Goal: Task Accomplishment & Management: Use online tool/utility

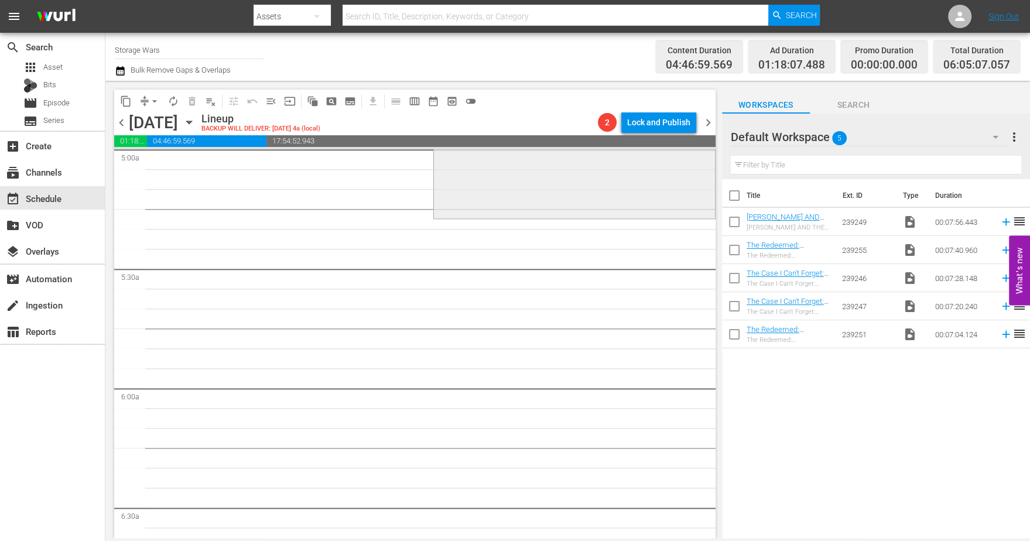
scroll to position [974, 0]
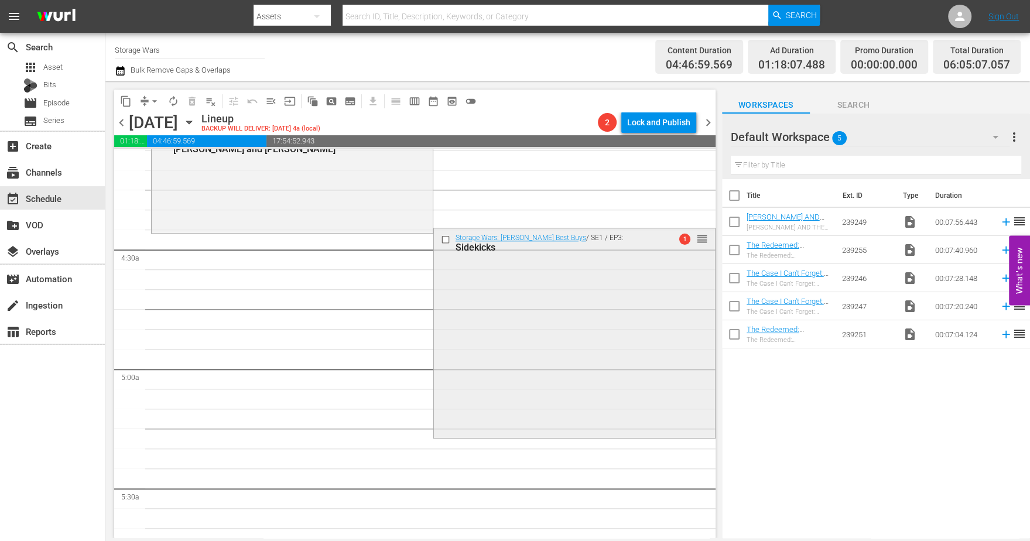
click at [495, 323] on div "Storage Wars: [PERSON_NAME] Best Buys / SE1 / EP3: Sidekicks 1 reorder" at bounding box center [574, 331] width 281 height 207
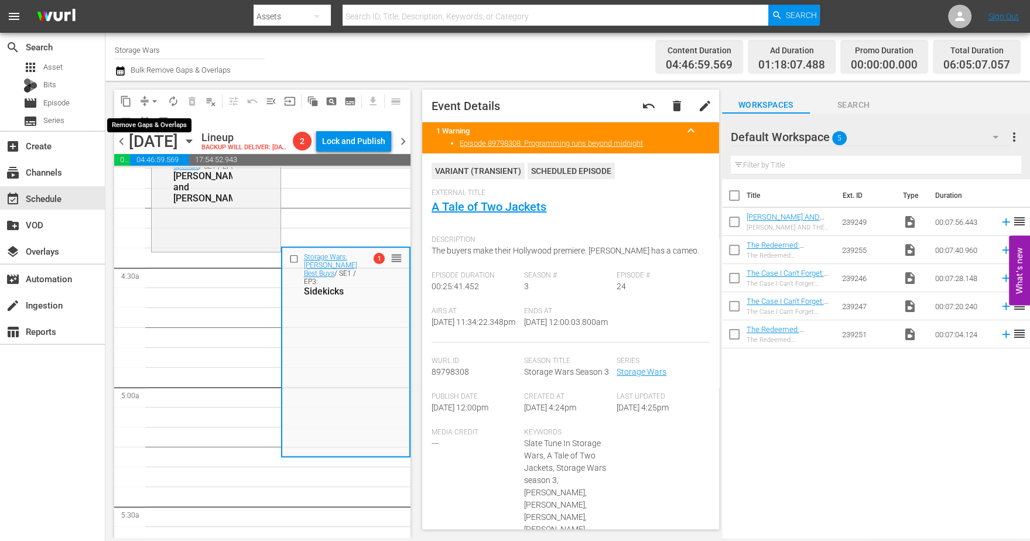
click at [157, 98] on span "arrow_drop_down" at bounding box center [155, 101] width 12 height 12
click at [139, 121] on li "Align to Midnight" at bounding box center [155, 124] width 123 height 19
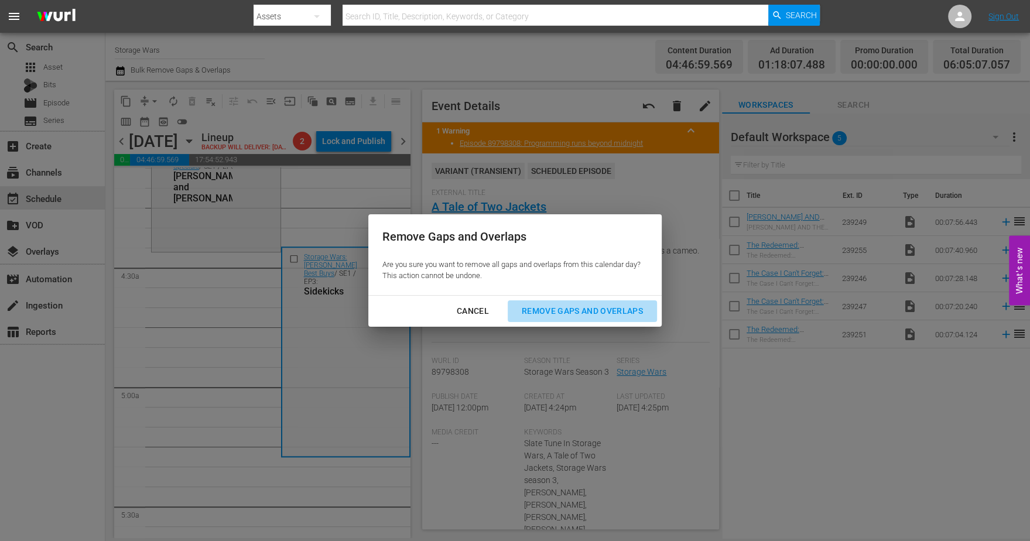
click at [557, 308] on div "Remove Gaps and Overlaps" at bounding box center [582, 311] width 140 height 15
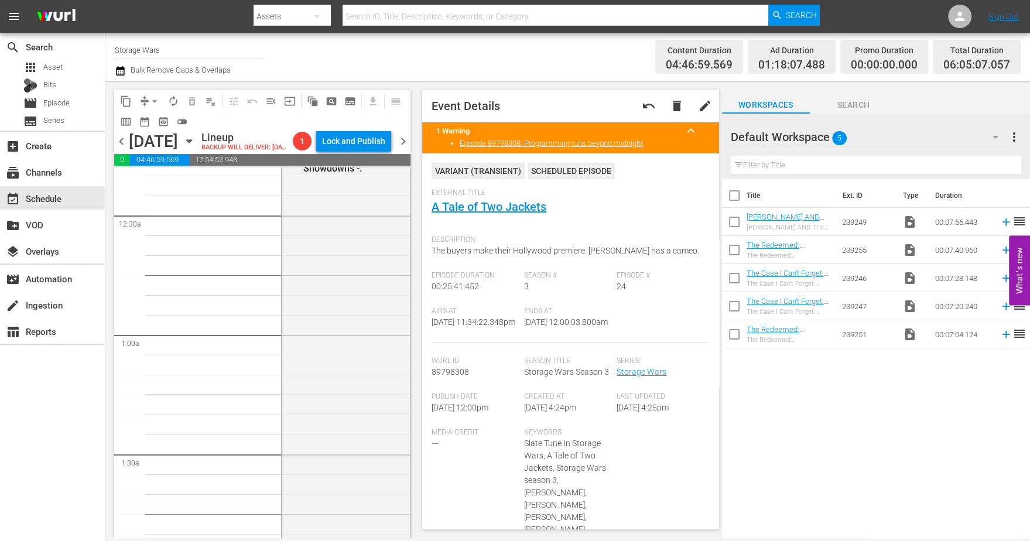
scroll to position [0, 0]
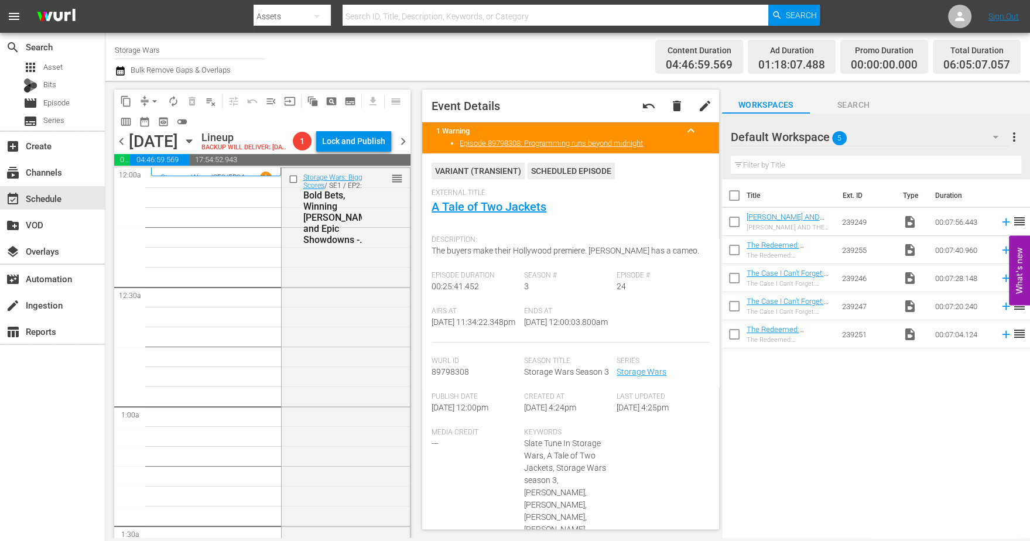
click at [207, 176] on div "Storage Wars / SE3 / EP24 1 A Tale of Two Jackets" at bounding box center [216, 171] width 130 height 9
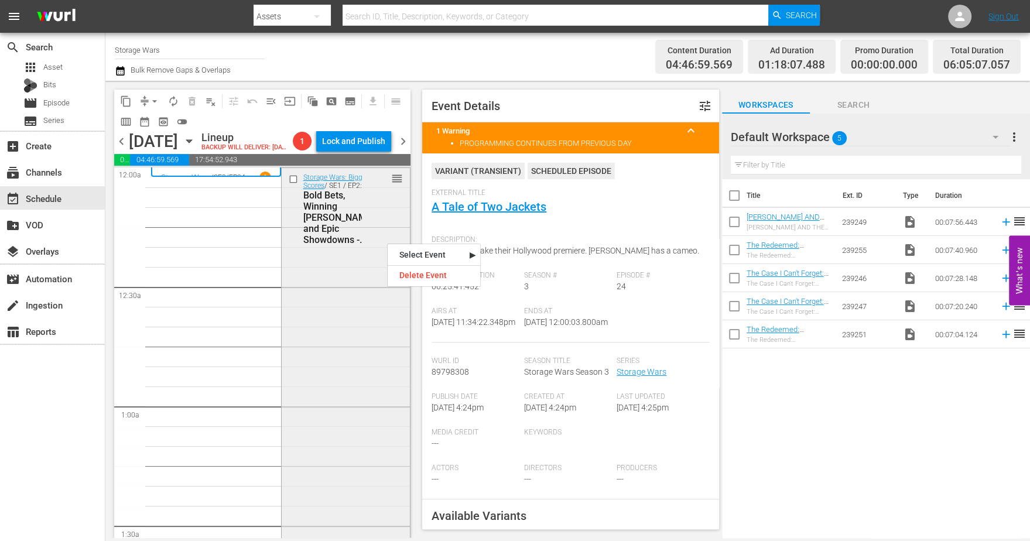
click at [373, 223] on div "Storage Wars: Biggest Scores / SE1 / EP2: Bold Bets, Winning [PERSON_NAME] and …" at bounding box center [346, 208] width 129 height 81
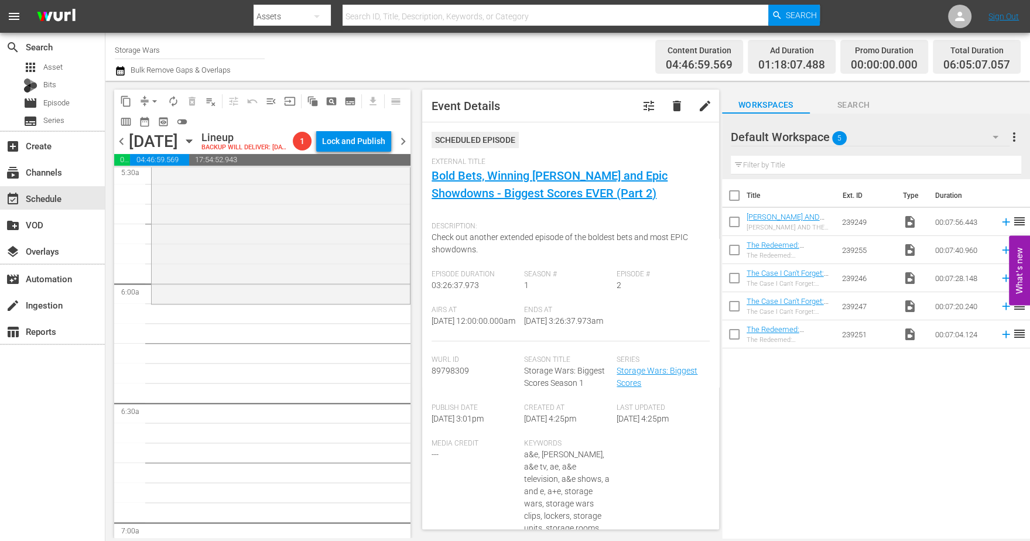
scroll to position [1244, 0]
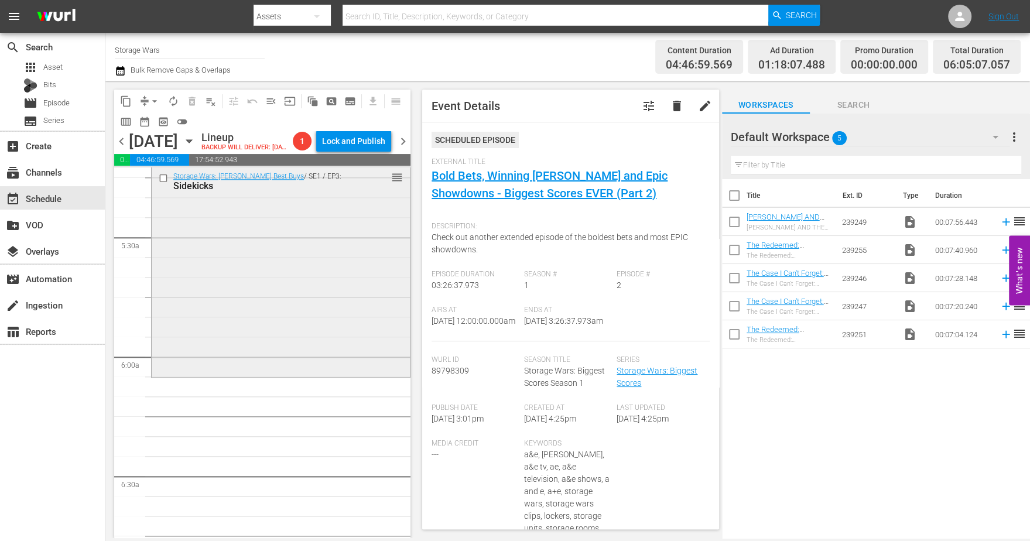
click at [254, 294] on div "Storage Wars: [PERSON_NAME] Best Buys / SE1 / EP3: Sidekicks reorder" at bounding box center [281, 270] width 258 height 207
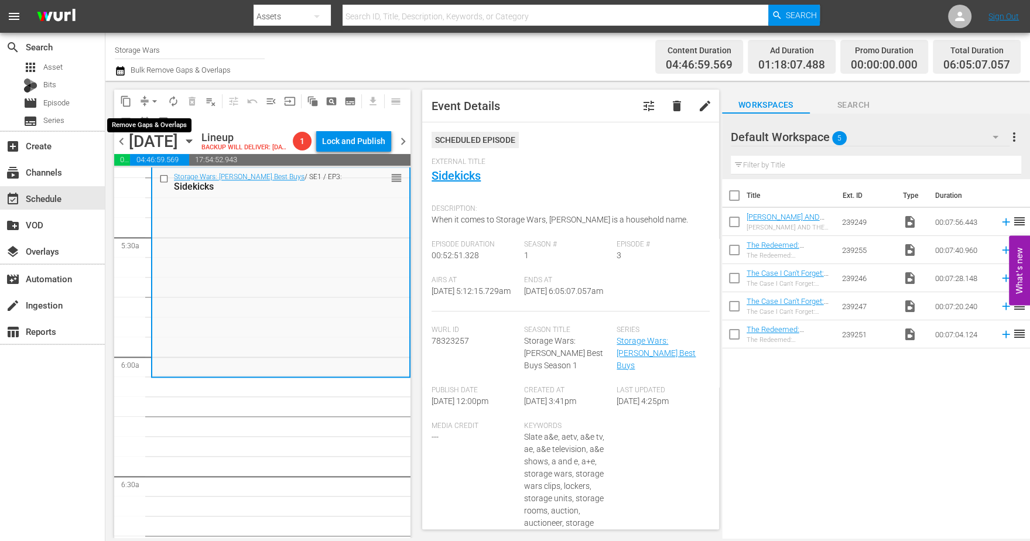
click at [151, 106] on span "arrow_drop_down" at bounding box center [155, 101] width 12 height 12
click at [149, 120] on li "Align to Midnight" at bounding box center [155, 124] width 123 height 19
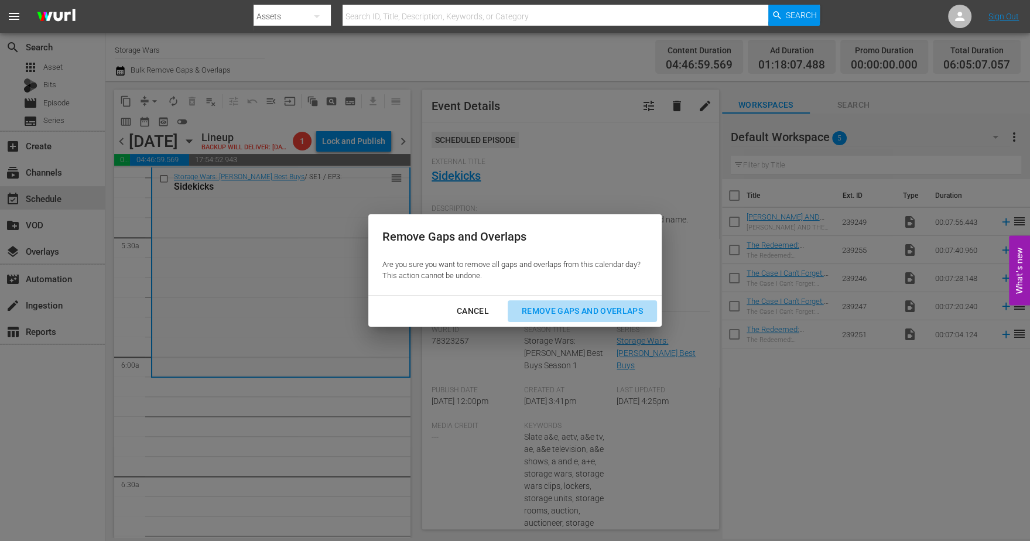
click at [545, 309] on div "Remove Gaps and Overlaps" at bounding box center [582, 311] width 140 height 15
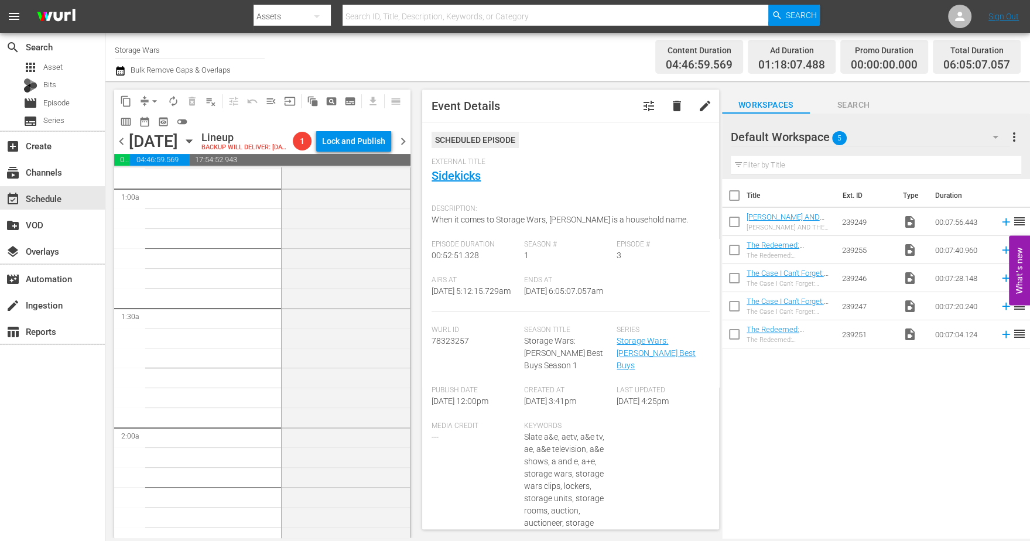
scroll to position [0, 0]
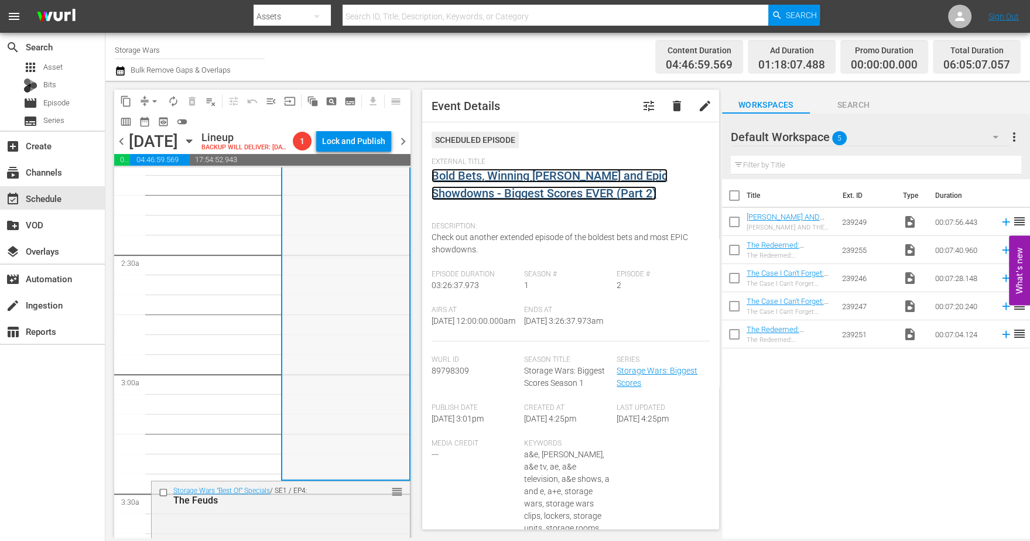
scroll to position [732, 0]
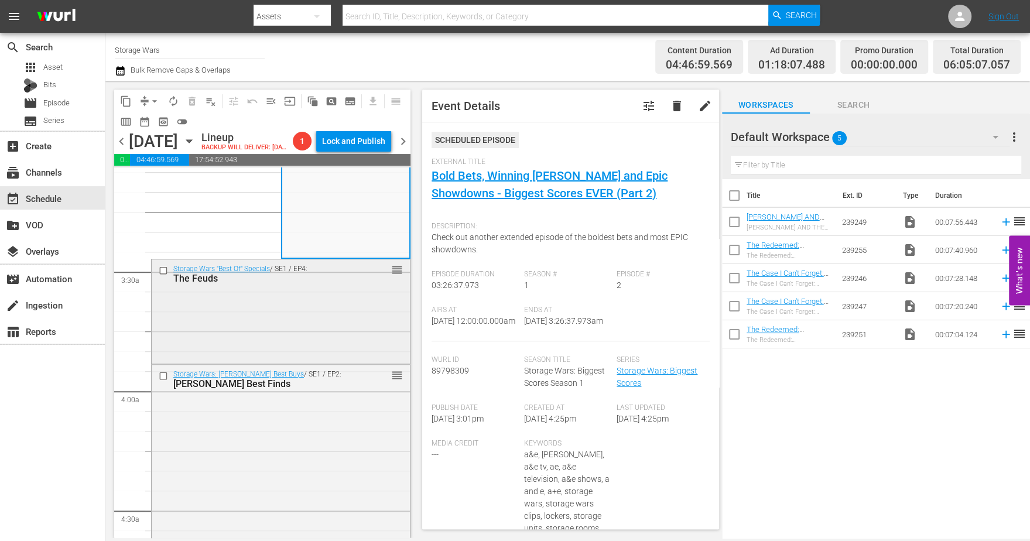
click at [269, 338] on div "Storage Wars "Best Of" Specials / SE1 / EP4: The Feuds reorder" at bounding box center [281, 310] width 258 height 102
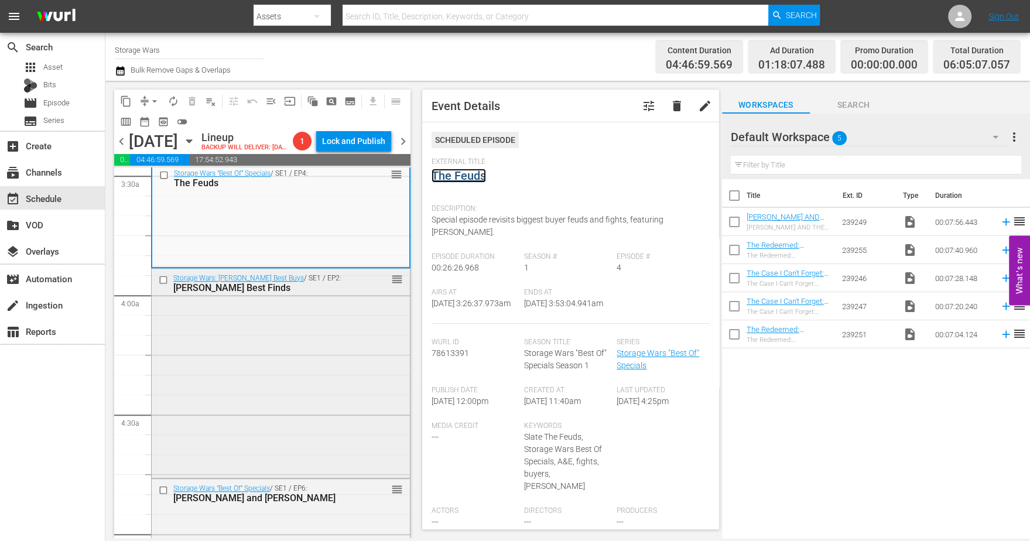
scroll to position [878, 0]
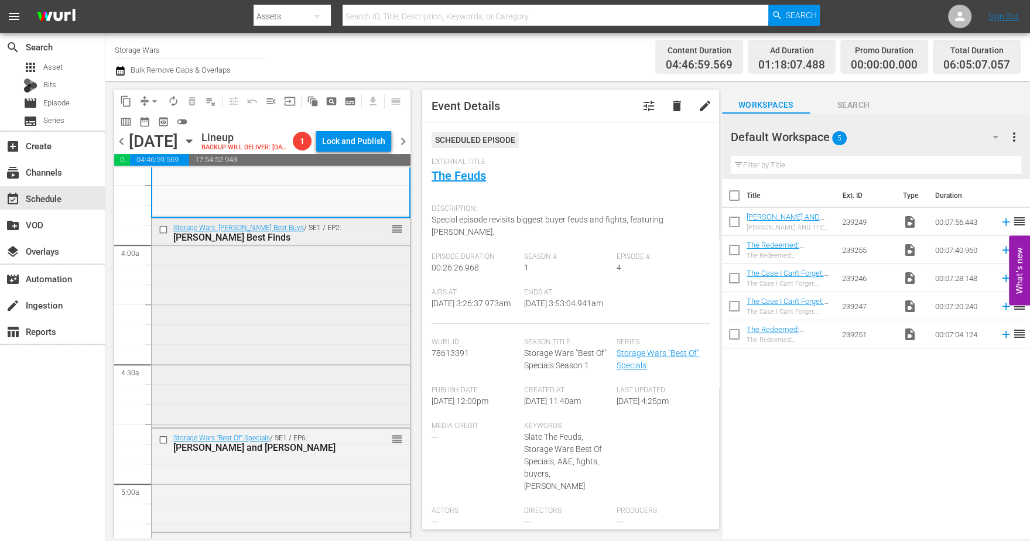
click at [266, 359] on div "Storage Wars: Barry's Best Buys / SE1 / EP2: Barry's Best Finds reorder" at bounding box center [281, 321] width 258 height 207
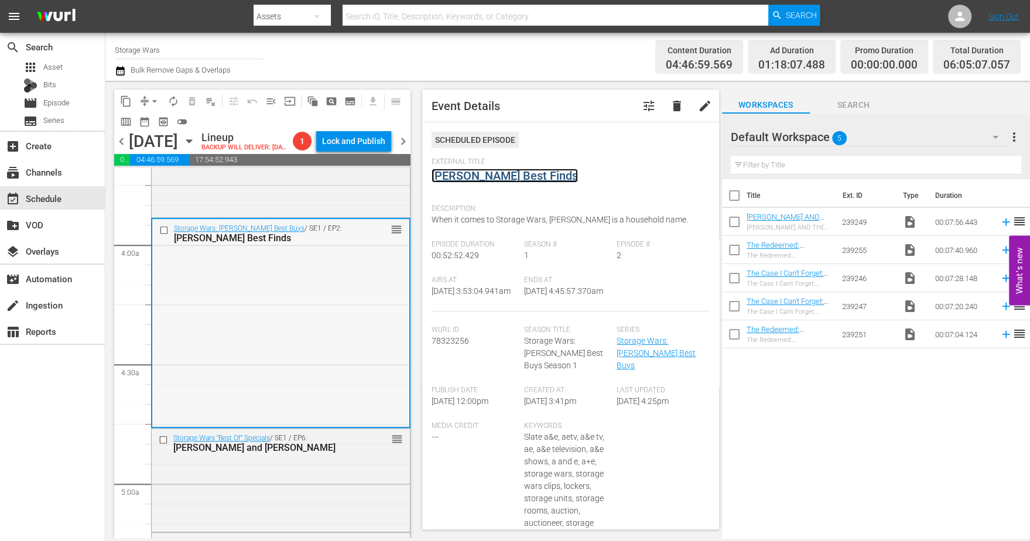
scroll to position [1024, 0]
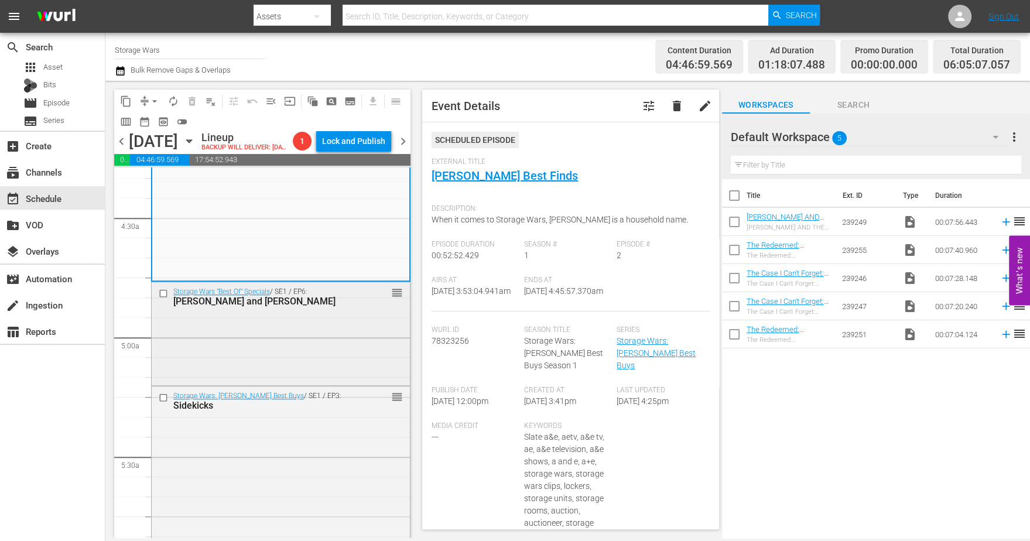
click at [304, 335] on div "Storage Wars "Best Of" Specials / SE1 / EP6: Darrell and Brandon reorder" at bounding box center [281, 332] width 258 height 101
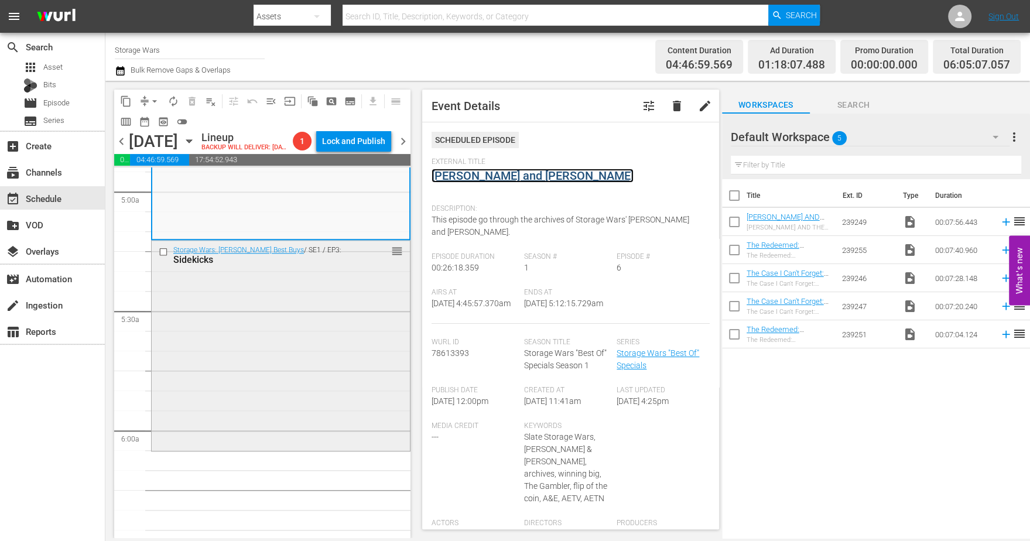
scroll to position [1171, 0]
click at [337, 306] on div "Storage Wars: Barry's Best Buys / SE1 / EP3: Sidekicks reorder" at bounding box center [281, 343] width 258 height 207
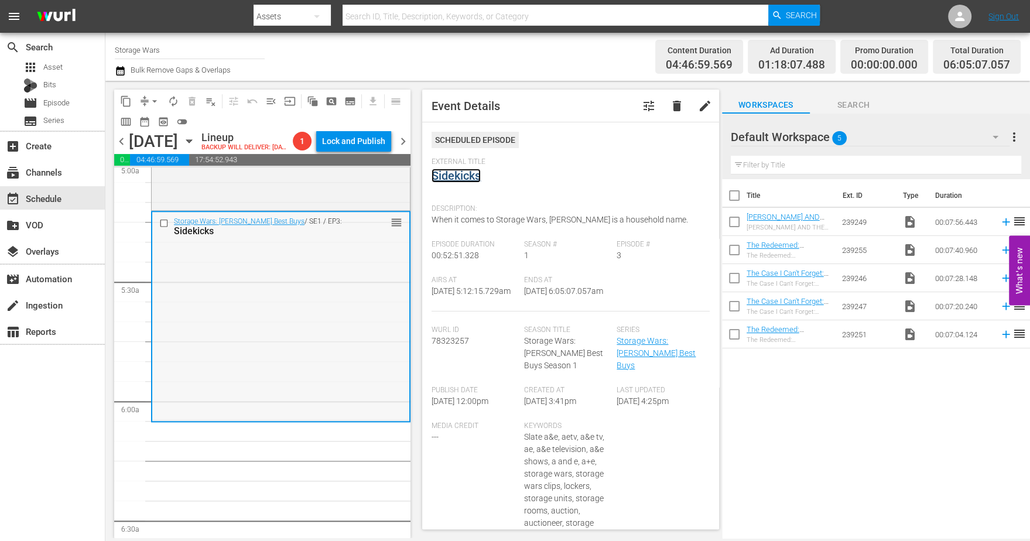
scroll to position [1317, 0]
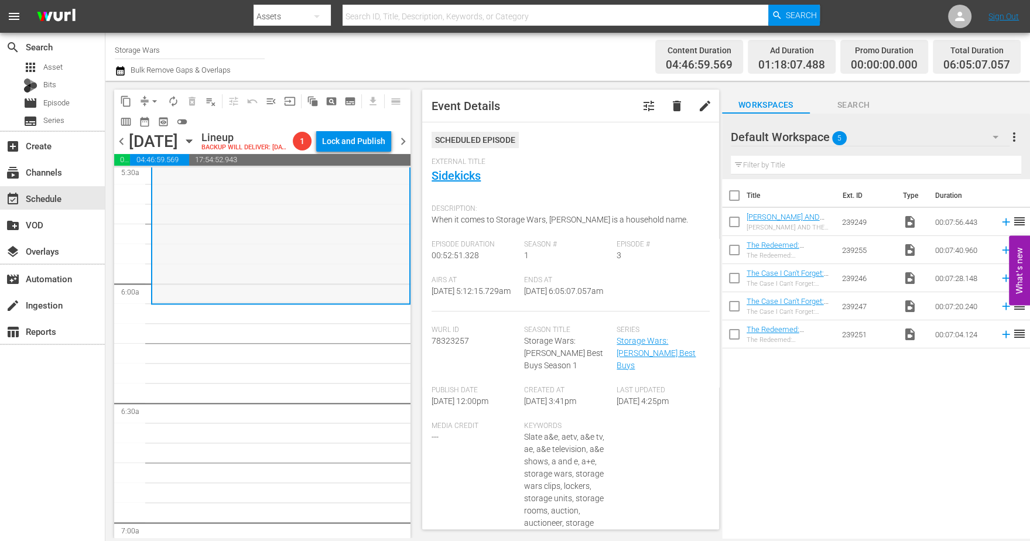
click at [219, 255] on div "Storage Wars: Barry's Best Buys / SE1 / EP3: Sidekicks reorder" at bounding box center [280, 197] width 257 height 207
click at [150, 101] on span "arrow_drop_down" at bounding box center [155, 101] width 12 height 12
click at [153, 120] on li "Align to Midnight" at bounding box center [155, 124] width 123 height 19
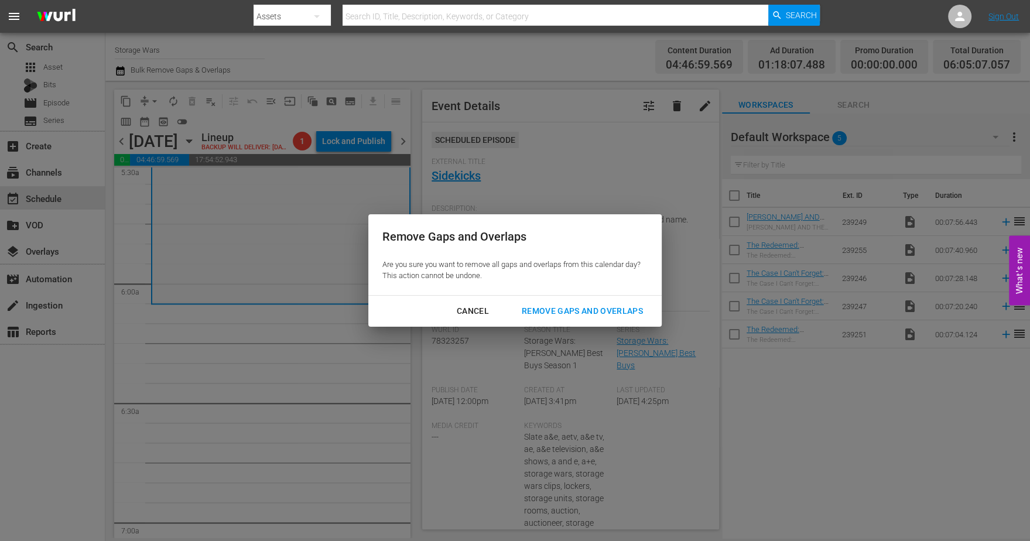
click at [581, 309] on div "Remove Gaps and Overlaps" at bounding box center [582, 311] width 140 height 15
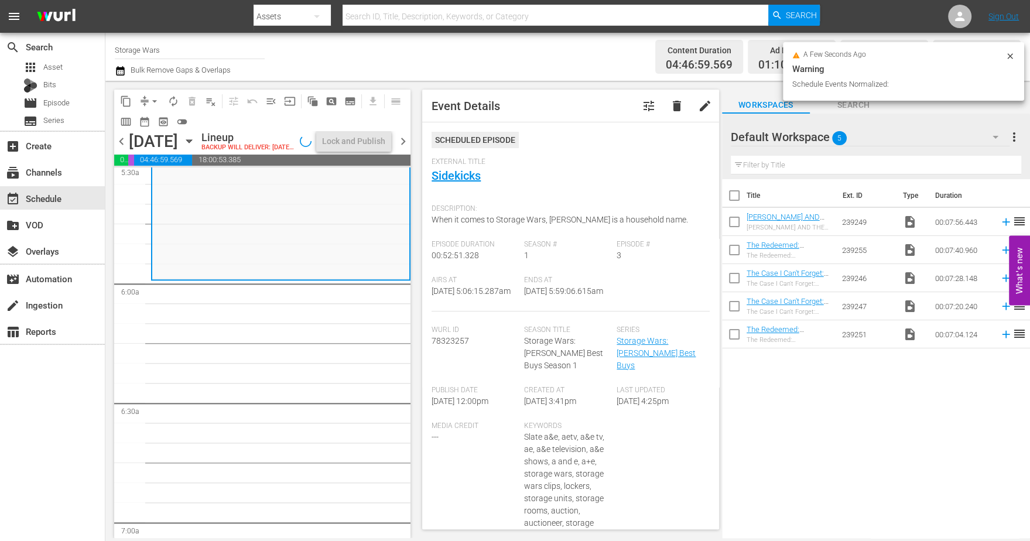
scroll to position [1336, 0]
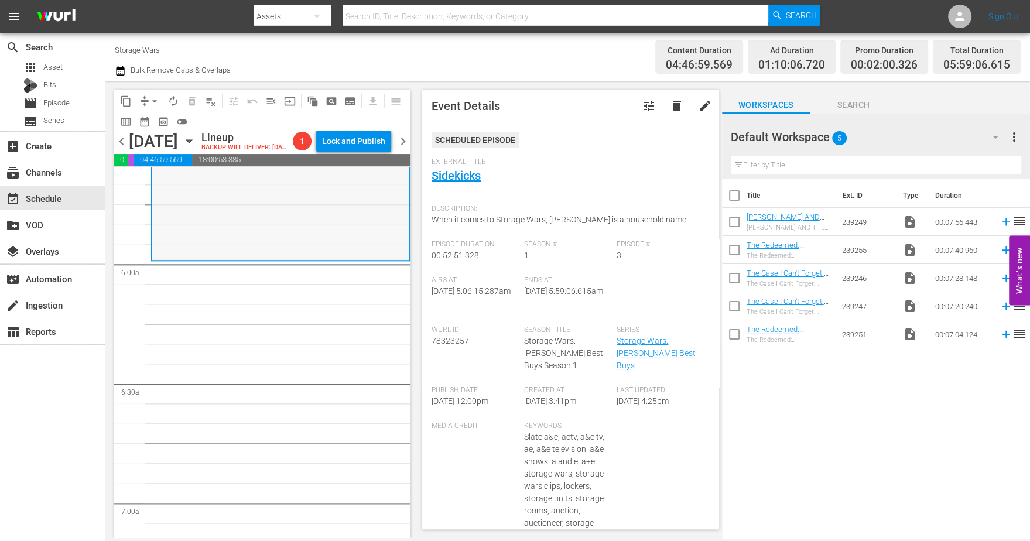
click at [288, 253] on div "Storage Wars: Barry's Best Buys / SE1 / EP3: Sidekicks reorder" at bounding box center [280, 155] width 257 height 207
click at [155, 98] on span "arrow_drop_down" at bounding box center [155, 101] width 12 height 12
click at [157, 128] on li "Align to Midnight" at bounding box center [155, 124] width 123 height 19
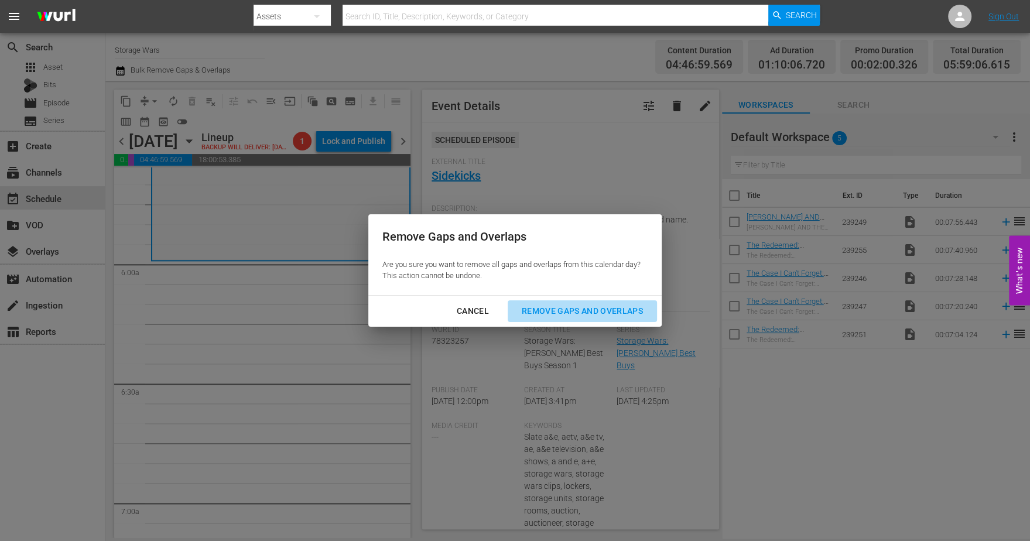
click at [584, 314] on div "Remove Gaps and Overlaps" at bounding box center [582, 311] width 140 height 15
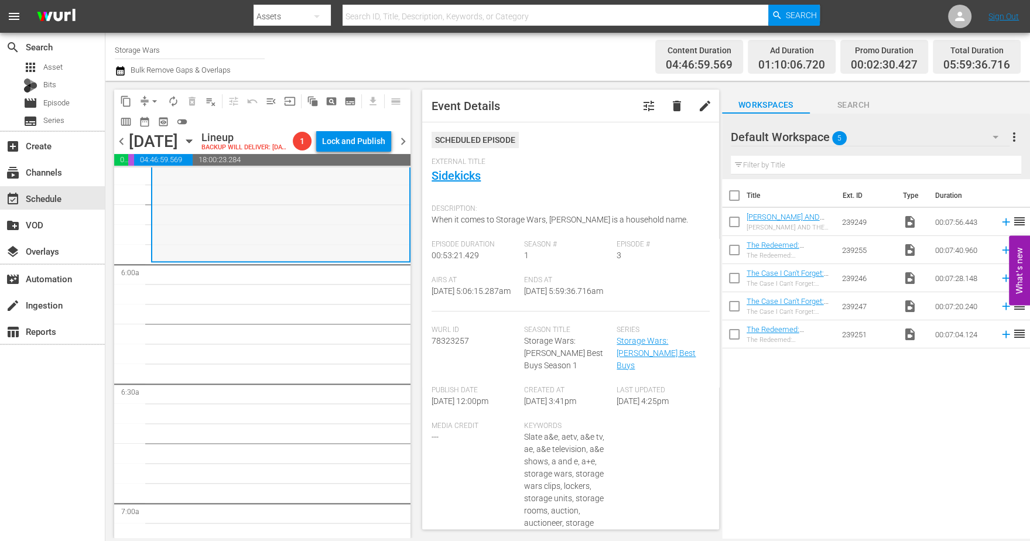
click at [210, 235] on div "Storage Wars: Barry's Best Buys / SE1 / EP3: Sidekicks reorder" at bounding box center [280, 156] width 257 height 209
click at [152, 102] on span "arrow_drop_down" at bounding box center [155, 101] width 12 height 12
click at [144, 127] on li "Align to Midnight" at bounding box center [155, 124] width 123 height 19
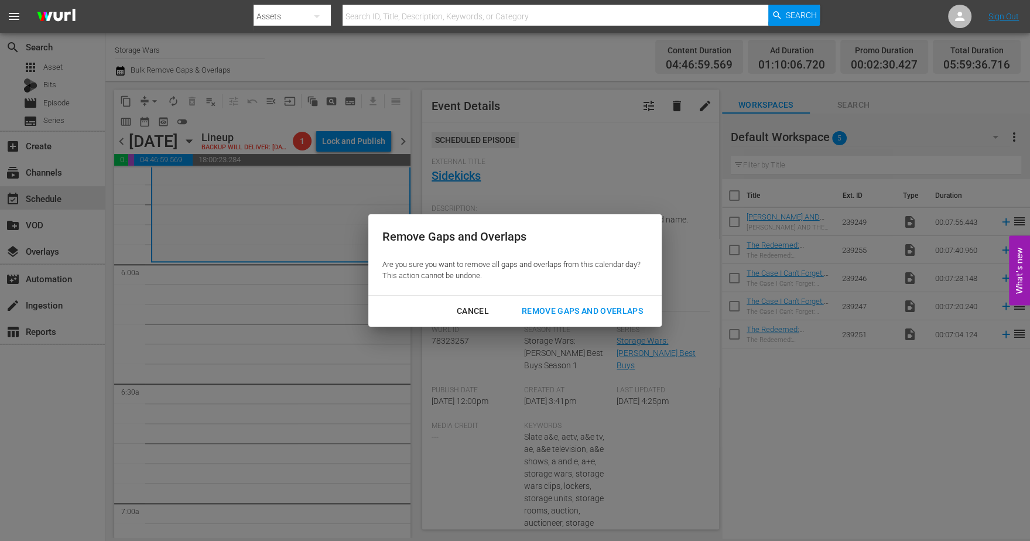
click at [600, 308] on div "Remove Gaps and Overlaps" at bounding box center [582, 311] width 140 height 15
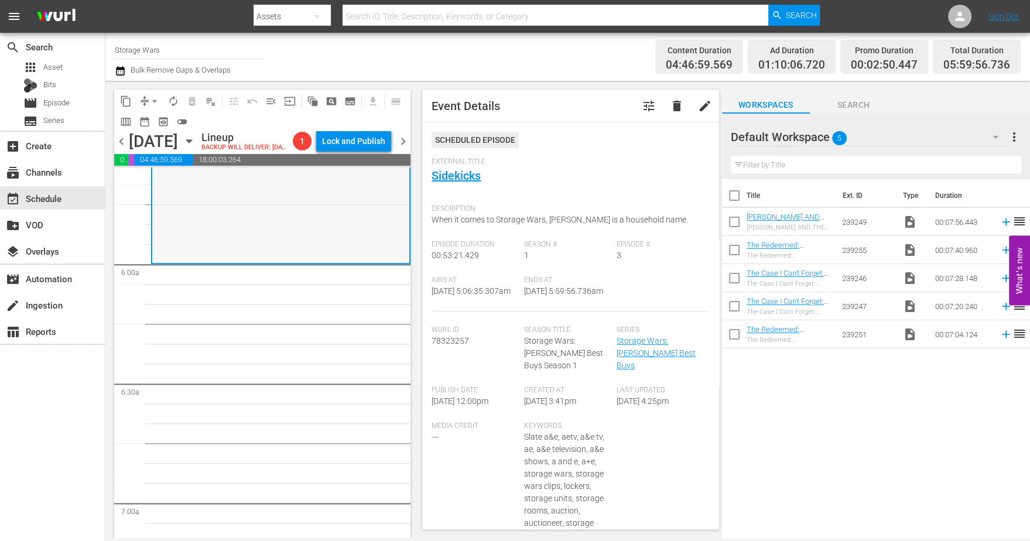
click at [236, 231] on div "Storage Wars: Barry's Best Buys / SE1 / EP3: Sidekicks reorder" at bounding box center [280, 157] width 257 height 209
click at [155, 99] on span "arrow_drop_down" at bounding box center [155, 101] width 12 height 12
click at [152, 119] on li "Align to Midnight" at bounding box center [155, 124] width 123 height 19
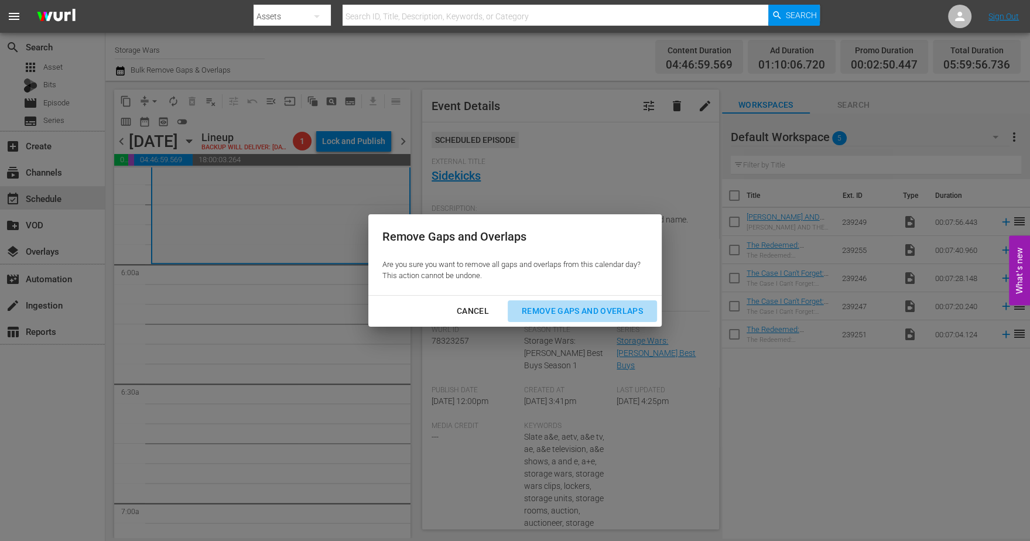
click at [579, 310] on div "Remove Gaps and Overlaps" at bounding box center [582, 311] width 140 height 15
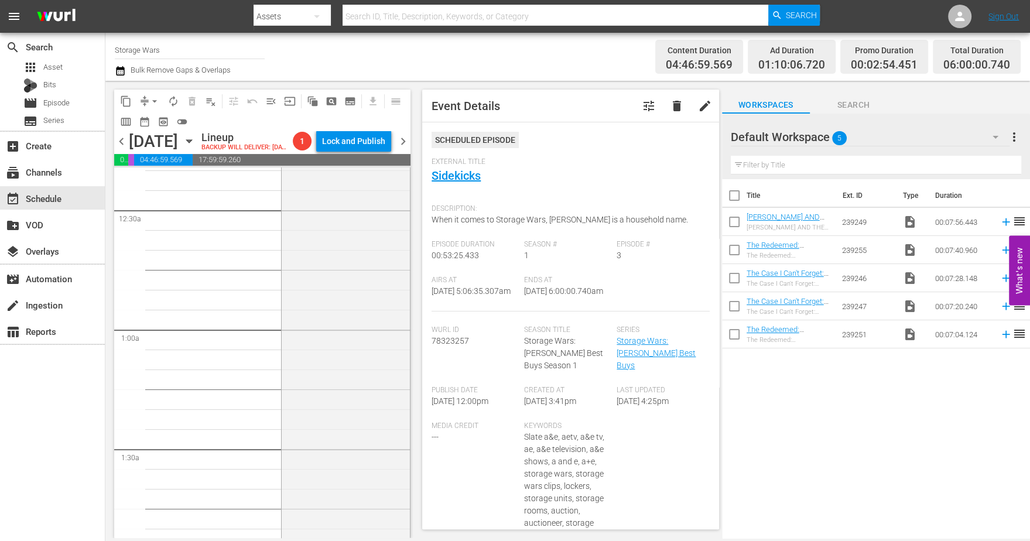
scroll to position [70, 0]
click at [175, 98] on span "autorenew_outlined" at bounding box center [173, 101] width 12 height 12
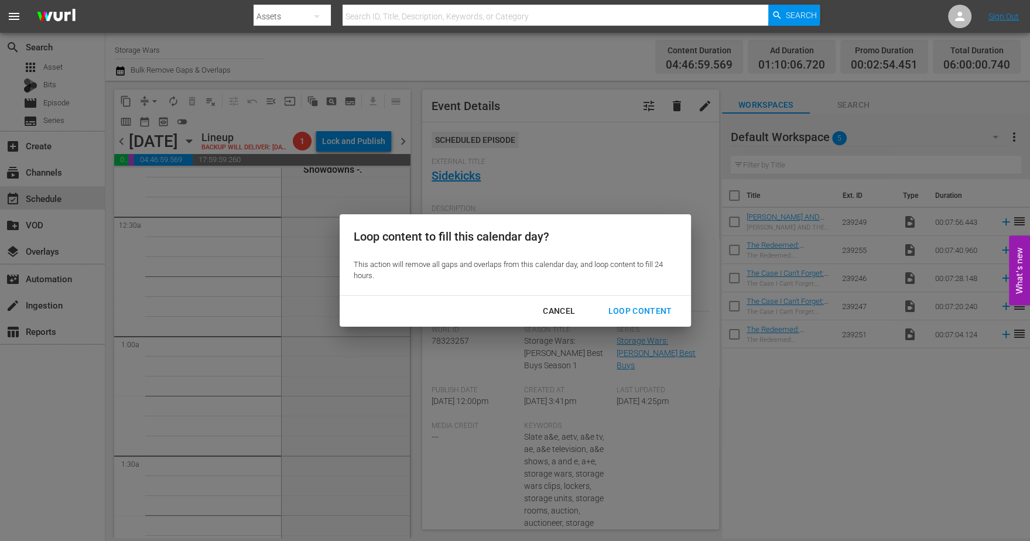
click at [637, 307] on div "Loop Content" at bounding box center [639, 311] width 83 height 15
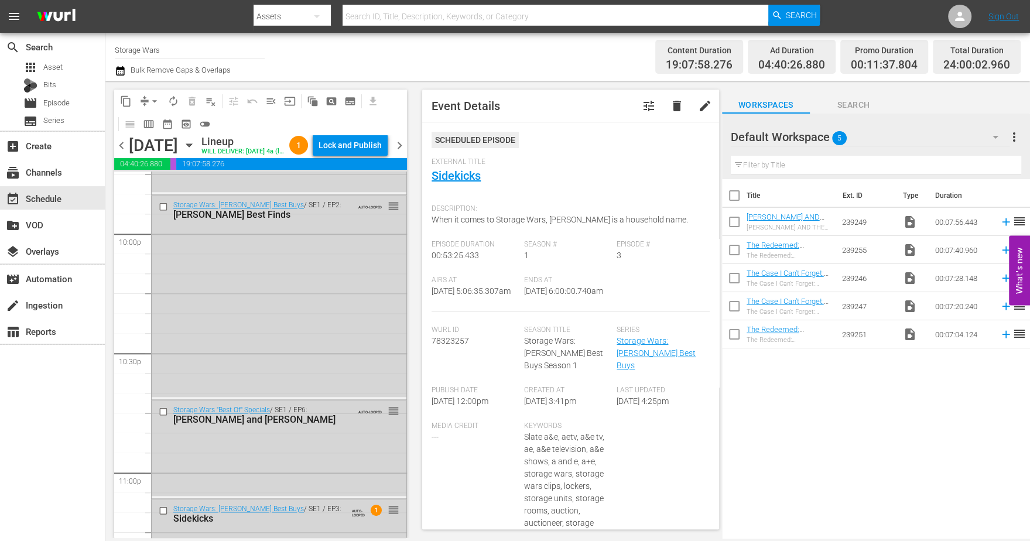
scroll to position [5380, 0]
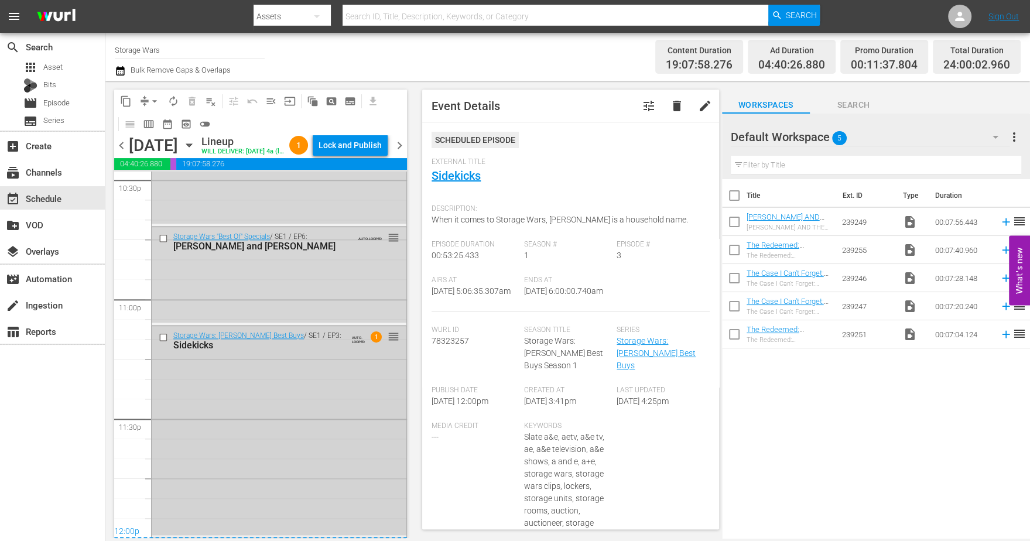
click at [338, 469] on div "Storage Wars: Barry's Best Buys / SE1 / EP3: Sidekicks AUTO-LOOPED 1 reorder" at bounding box center [279, 430] width 255 height 209
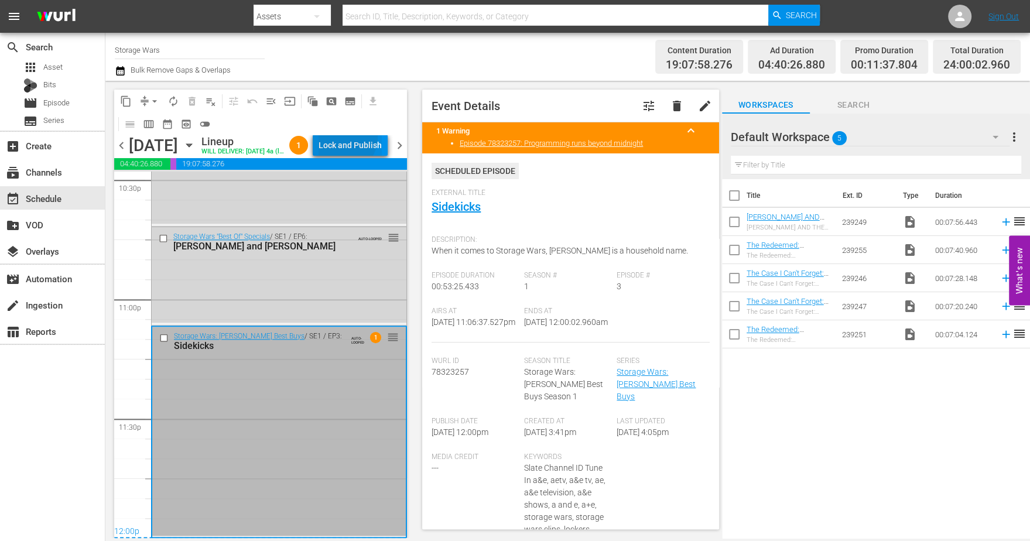
click at [363, 136] on div "Lock and Publish" at bounding box center [349, 145] width 63 height 21
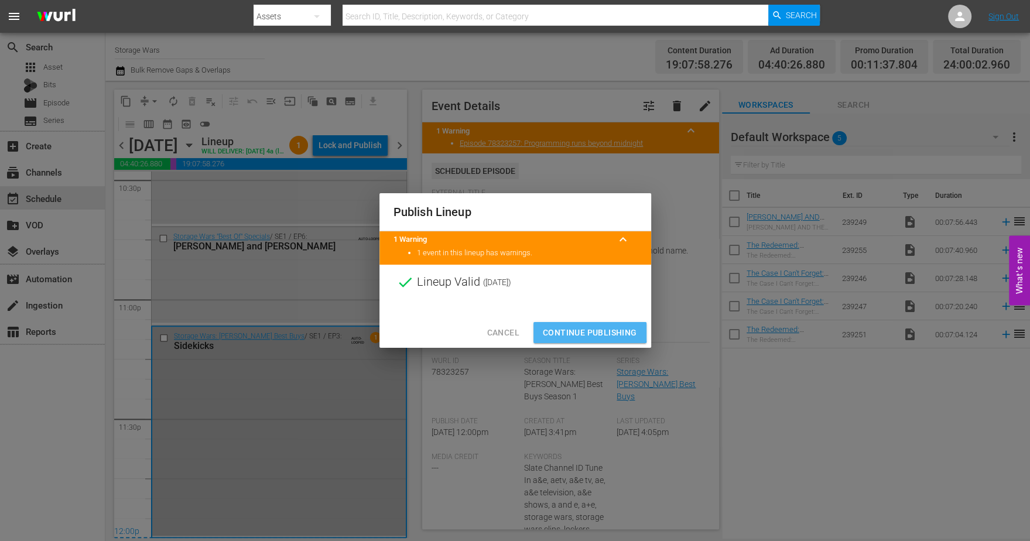
click at [575, 327] on span "Continue Publishing" at bounding box center [590, 332] width 94 height 15
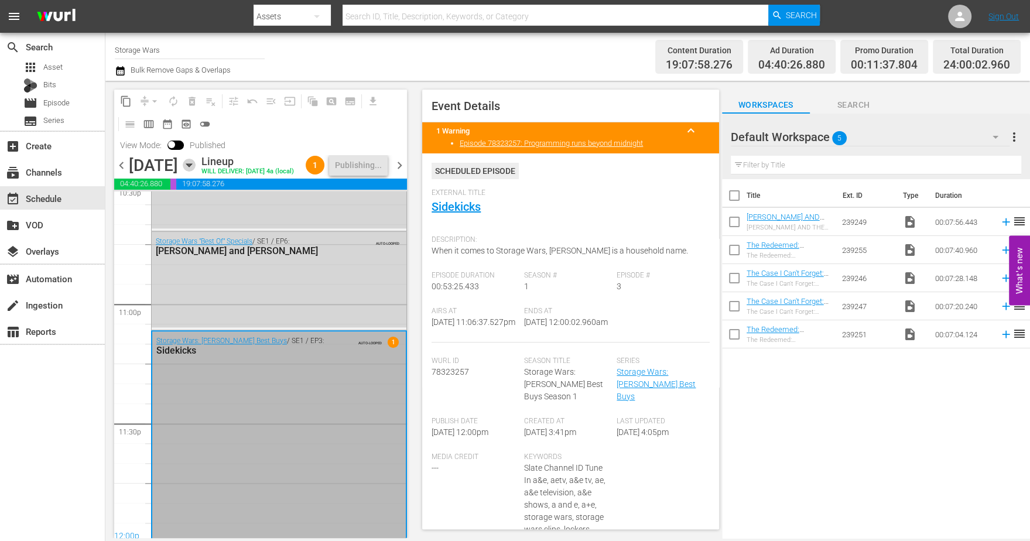
click at [195, 166] on icon "button" at bounding box center [189, 165] width 13 height 13
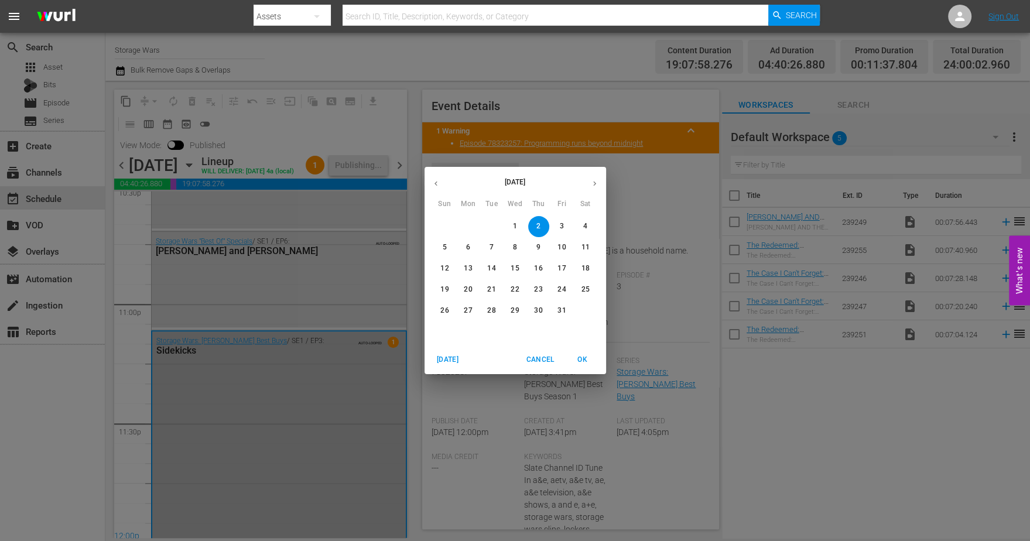
click at [562, 225] on p "3" at bounding box center [562, 226] width 4 height 10
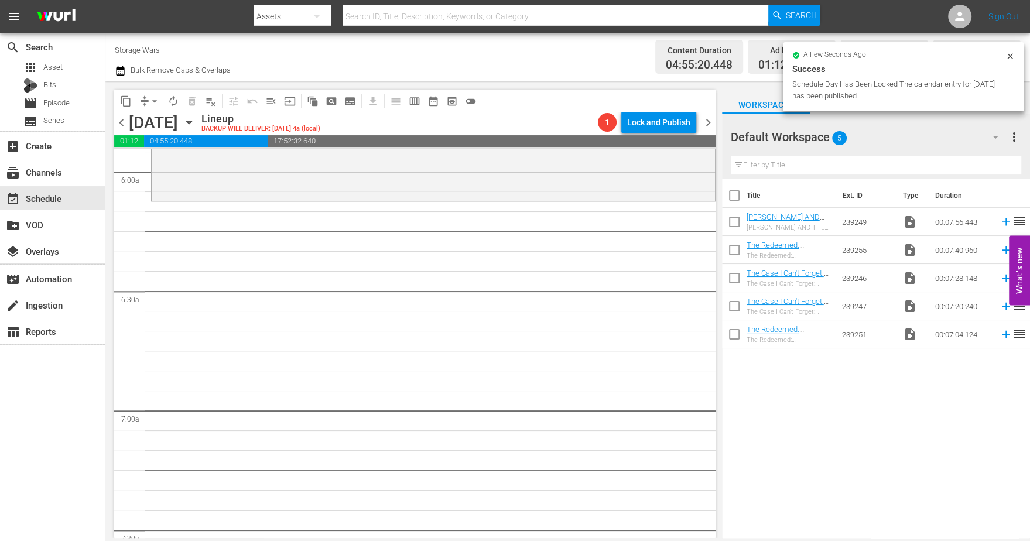
scroll to position [1225, 0]
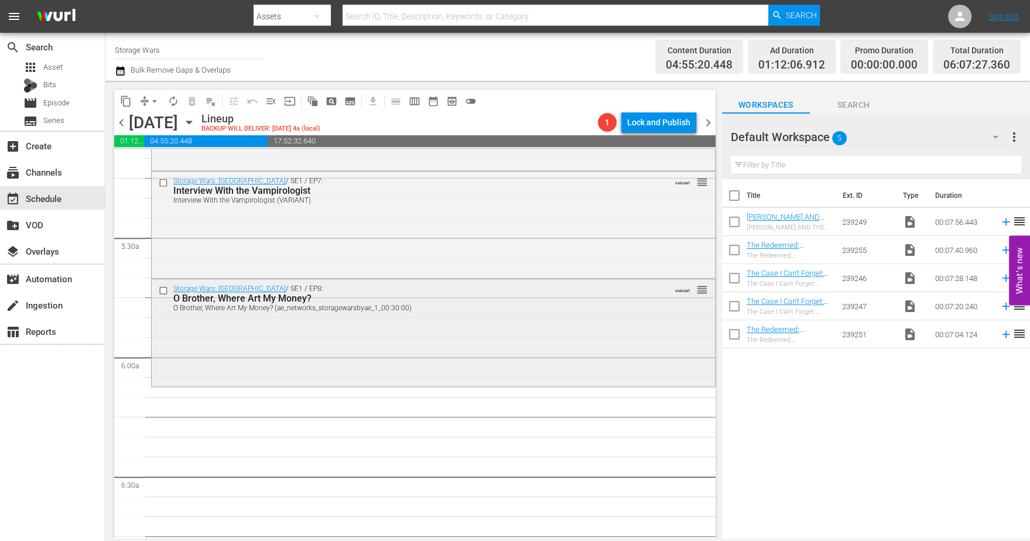
click at [471, 335] on div "Storage Wars: Miami / SE1 / EP8: O Brother, Where Art My Money? O Brother, Wher…" at bounding box center [433, 331] width 563 height 104
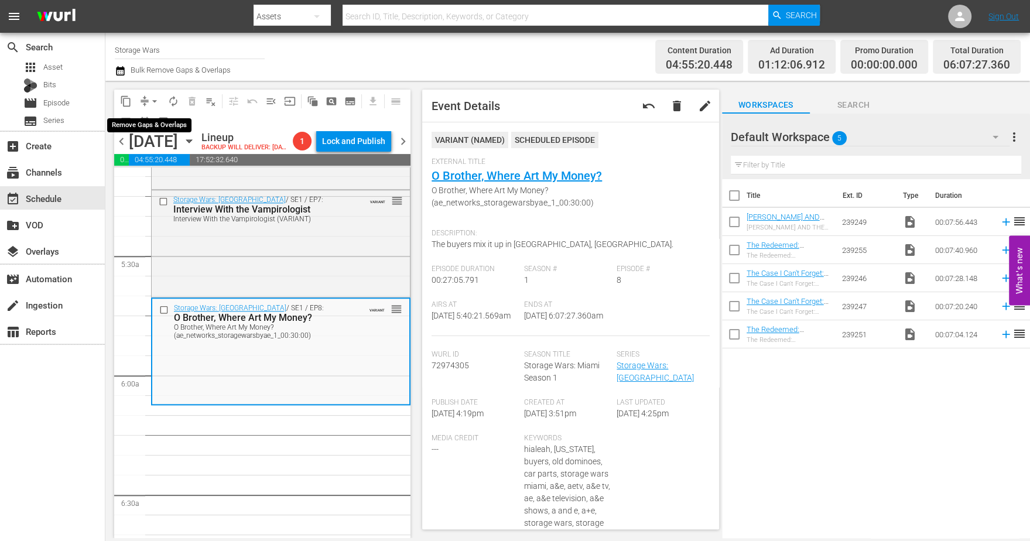
click at [152, 97] on span "arrow_drop_down" at bounding box center [155, 101] width 12 height 12
click at [144, 119] on li "Align to Midnight" at bounding box center [155, 124] width 123 height 19
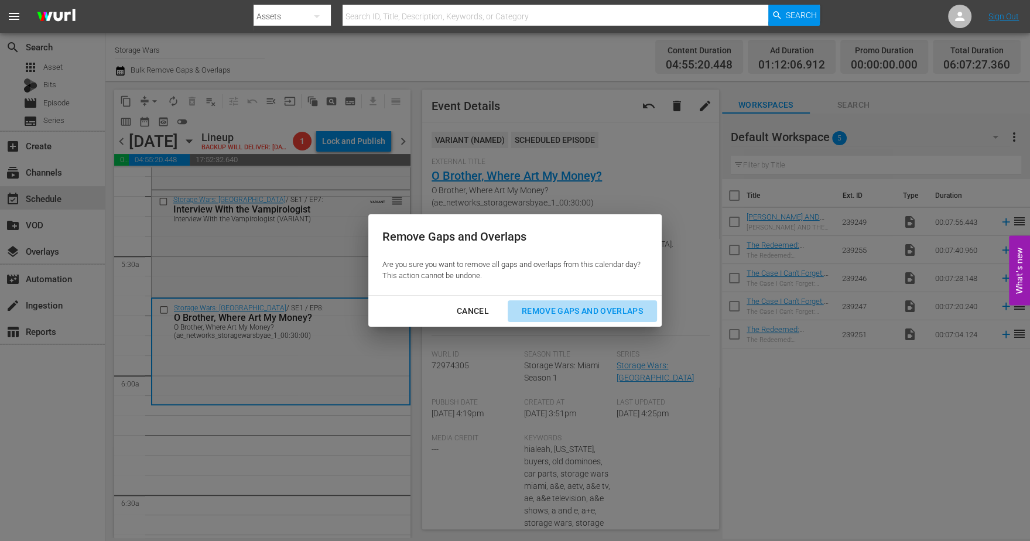
click at [569, 307] on div "Remove Gaps and Overlaps" at bounding box center [582, 311] width 140 height 15
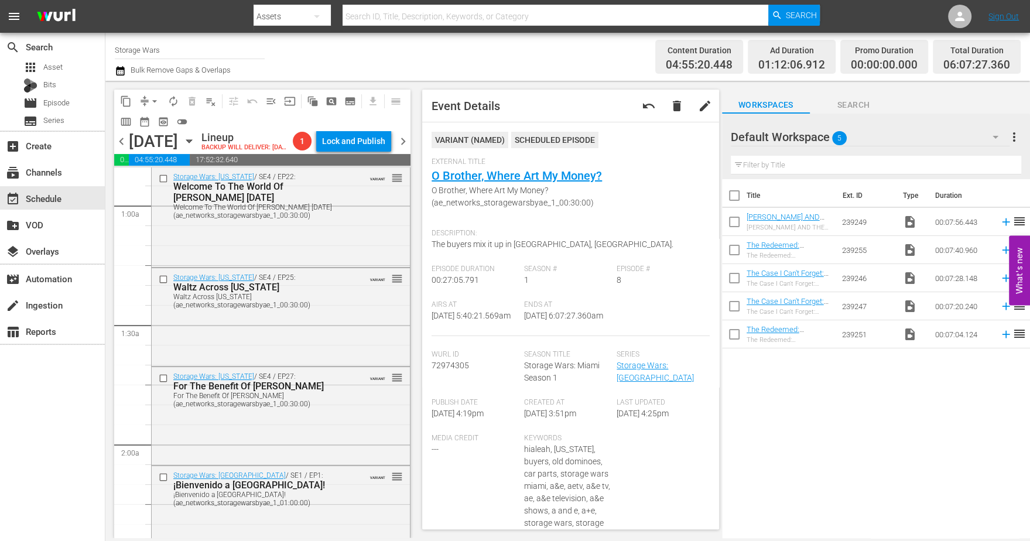
scroll to position [0, 0]
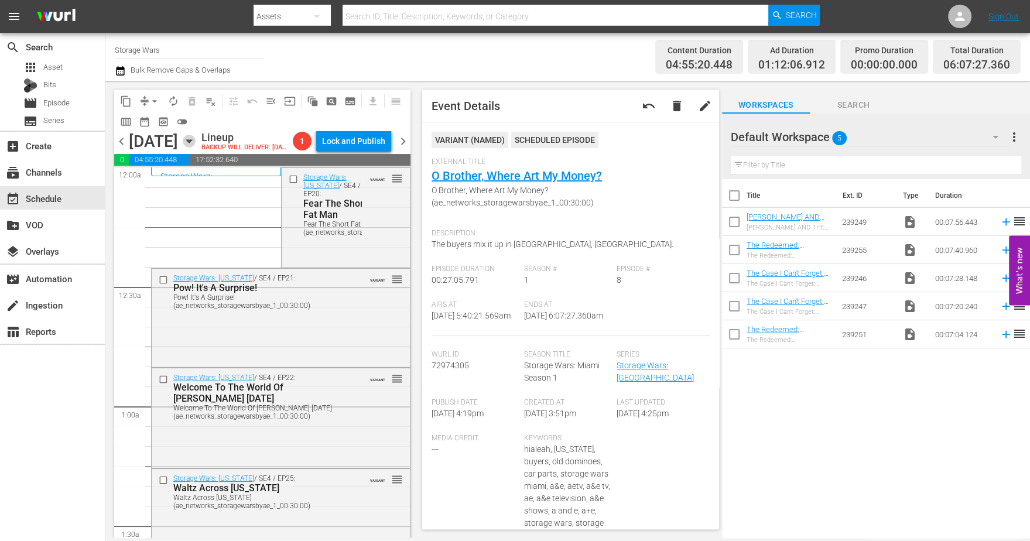
click at [195, 147] on icon "button" at bounding box center [189, 141] width 13 height 13
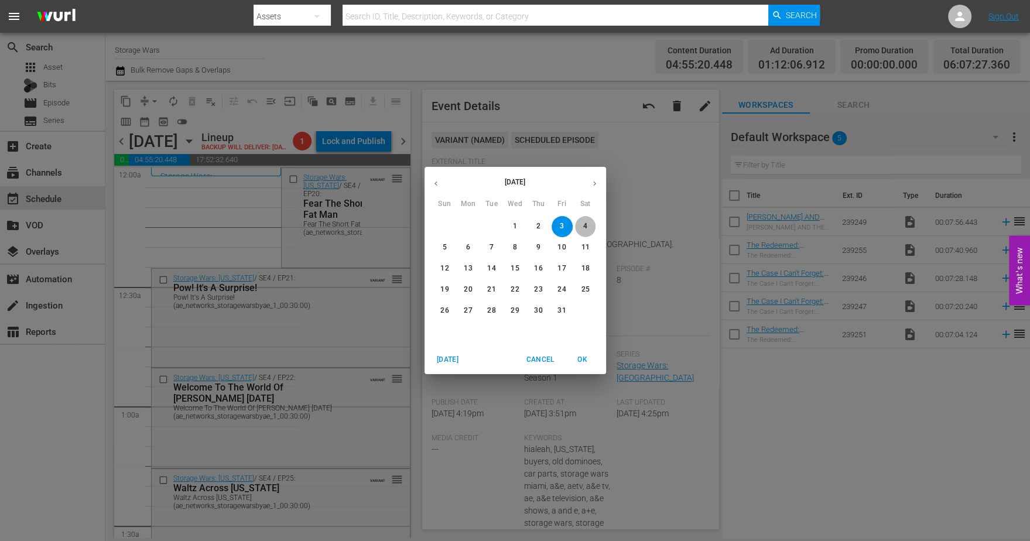
click at [582, 225] on span "4" at bounding box center [585, 226] width 21 height 10
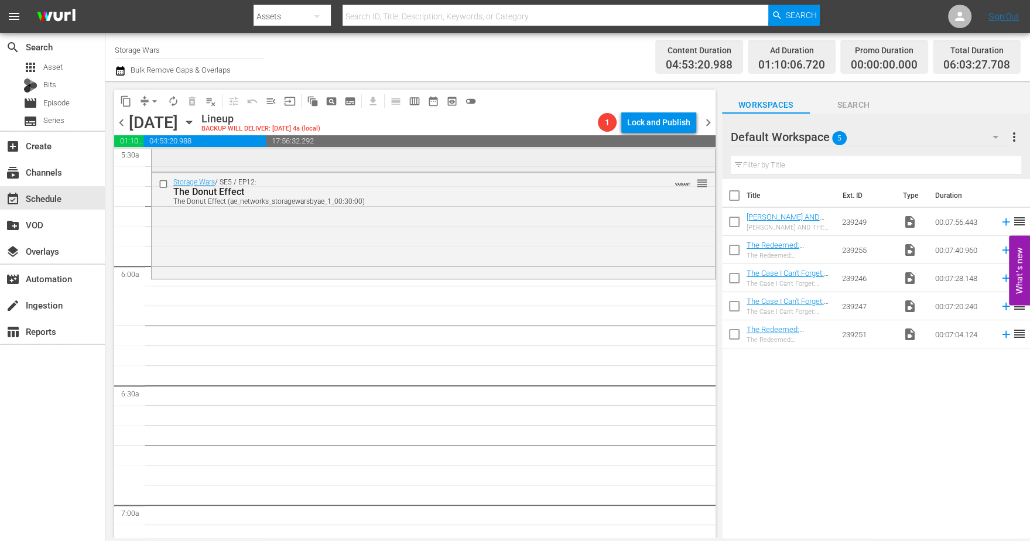
scroll to position [1244, 0]
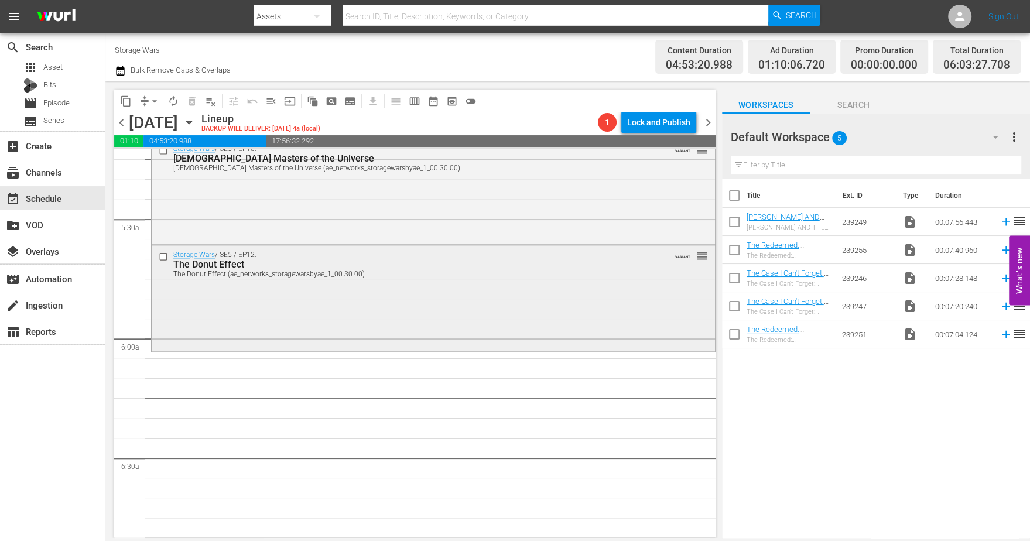
click at [277, 314] on div "Storage Wars / SE5 / EP12: The Donut Effect The Donut Effect (ae_networks_stora…" at bounding box center [433, 297] width 563 height 104
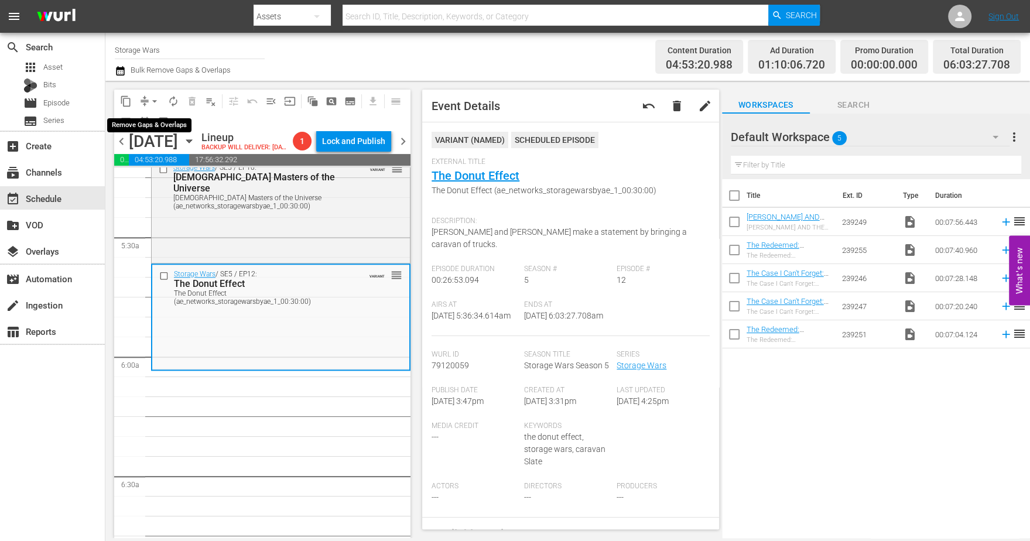
click at [153, 106] on span "arrow_drop_down" at bounding box center [155, 101] width 12 height 12
click at [160, 123] on li "Align to Midnight" at bounding box center [155, 124] width 97 height 19
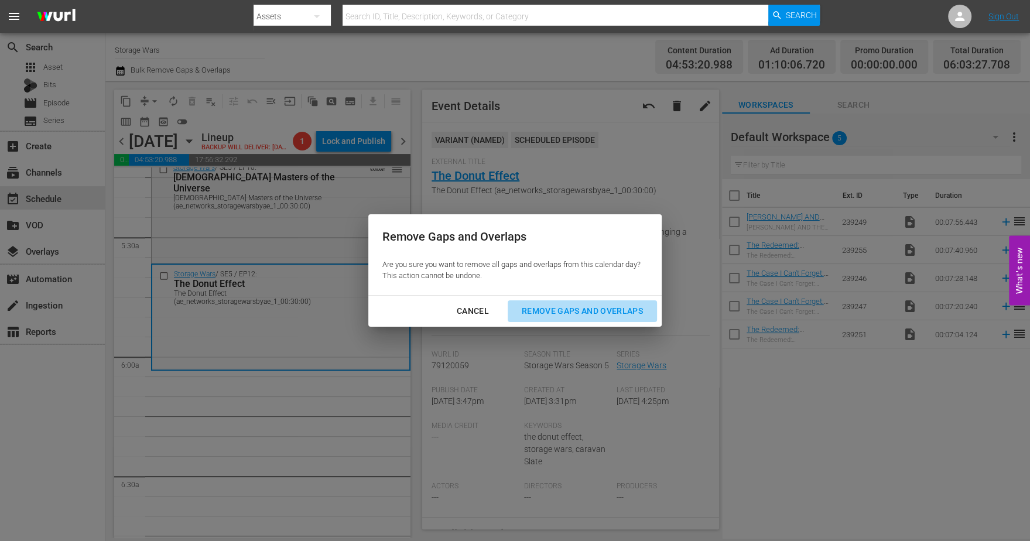
click at [579, 305] on div "Remove Gaps and Overlaps" at bounding box center [582, 311] width 140 height 15
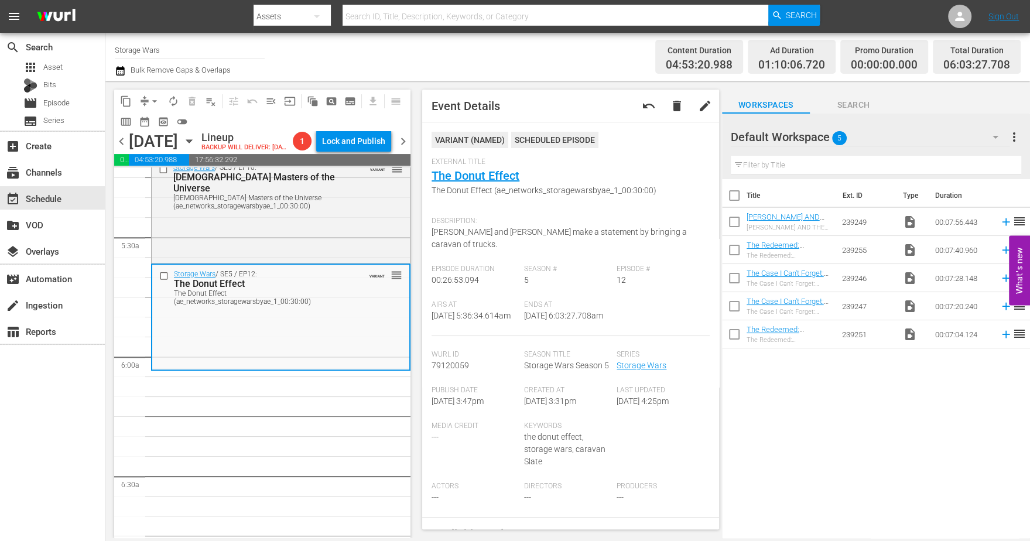
click at [191, 143] on icon "button" at bounding box center [188, 141] width 5 height 3
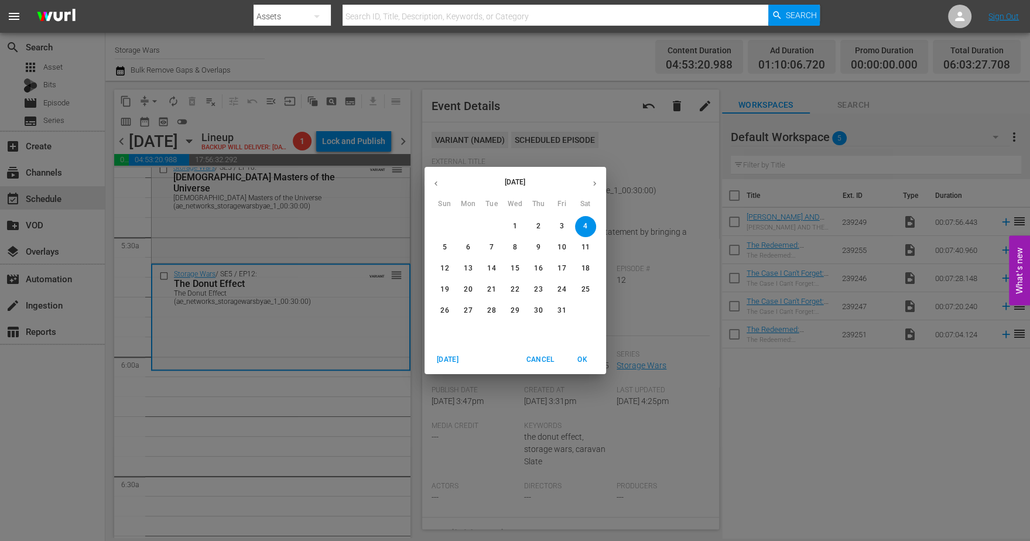
click at [444, 246] on p "5" at bounding box center [444, 247] width 4 height 10
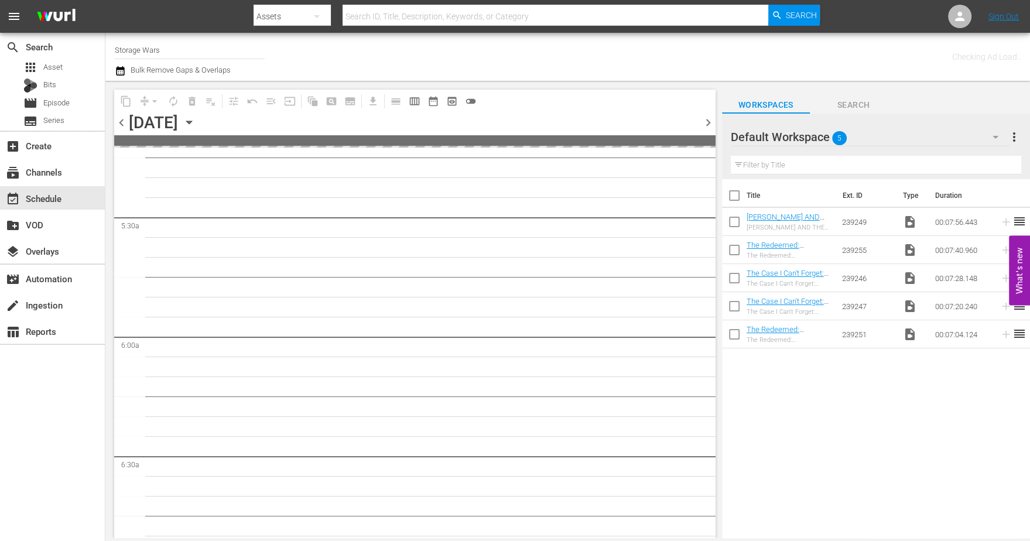
scroll to position [1164, 0]
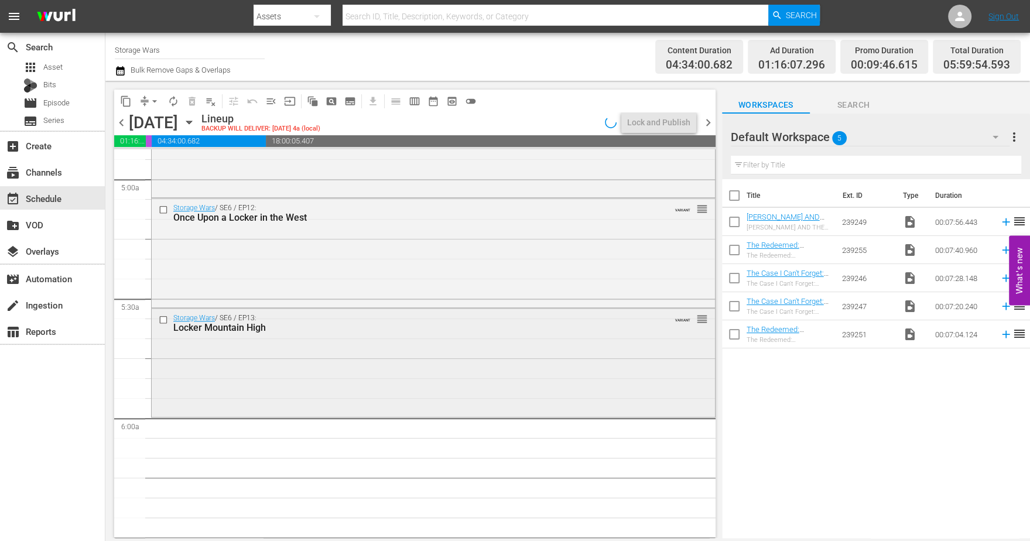
click at [402, 383] on div "Storage Wars / SE6 / EP13: Locker Mountain High VARIANT reorder" at bounding box center [433, 361] width 563 height 107
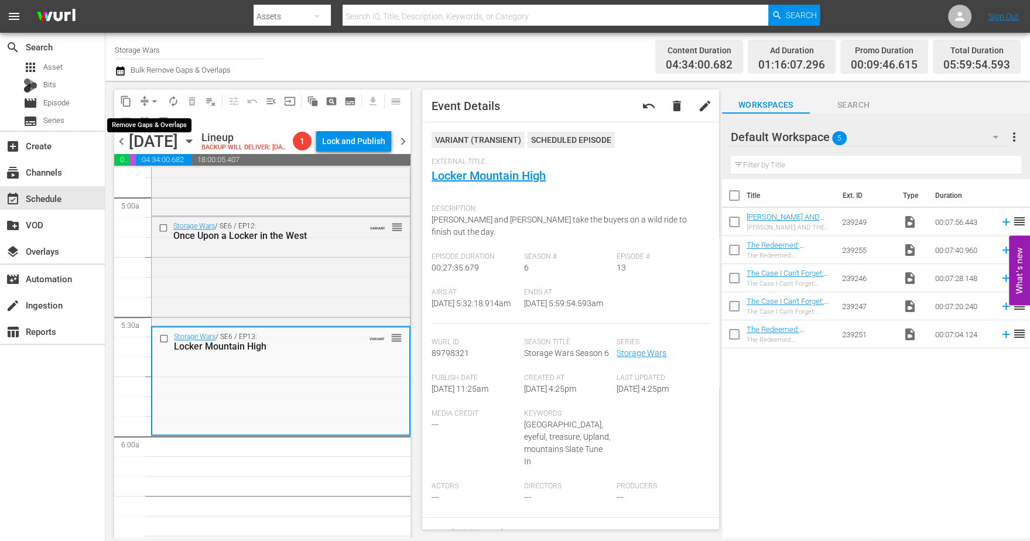
click at [149, 100] on span "arrow_drop_down" at bounding box center [155, 101] width 12 height 12
click at [152, 119] on li "Align to Midnight" at bounding box center [155, 124] width 97 height 19
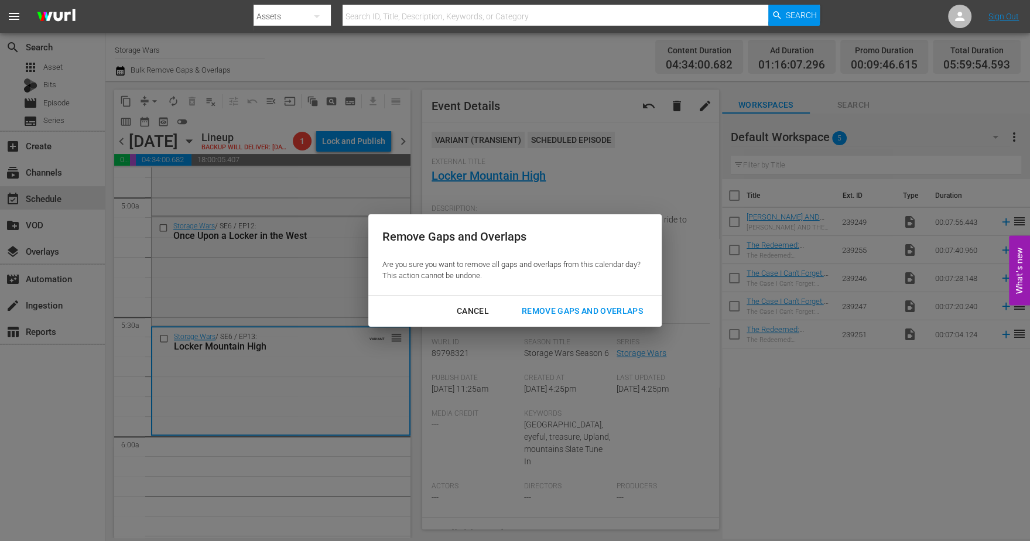
click at [589, 314] on div "Remove Gaps and Overlaps" at bounding box center [582, 311] width 140 height 15
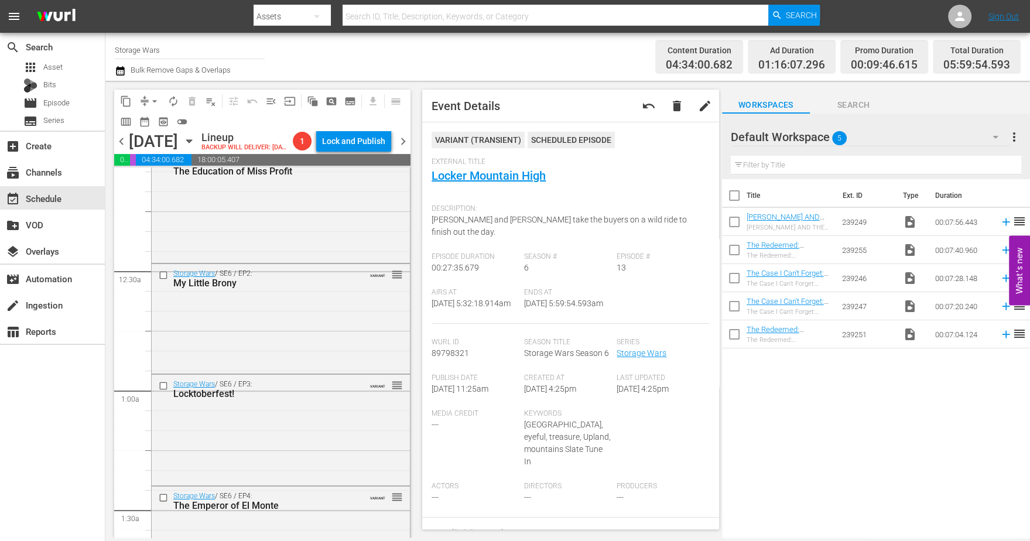
scroll to position [0, 0]
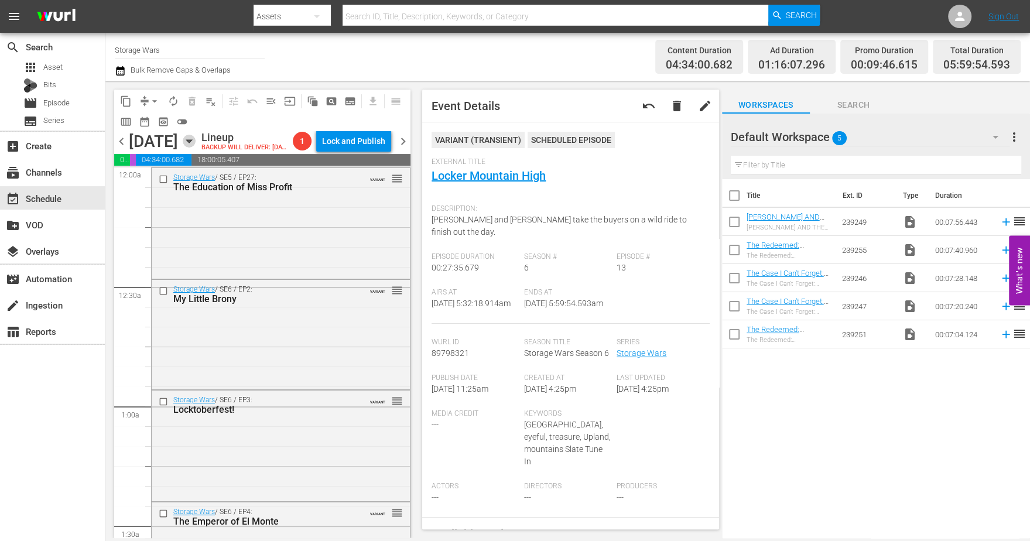
click at [195, 147] on icon "button" at bounding box center [189, 141] width 13 height 13
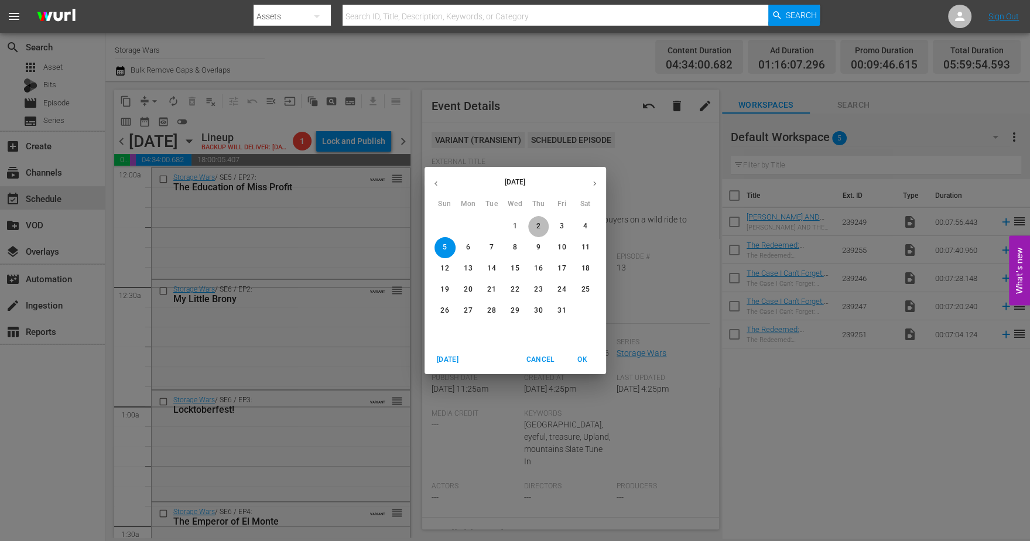
click at [540, 223] on span "2" at bounding box center [538, 226] width 21 height 10
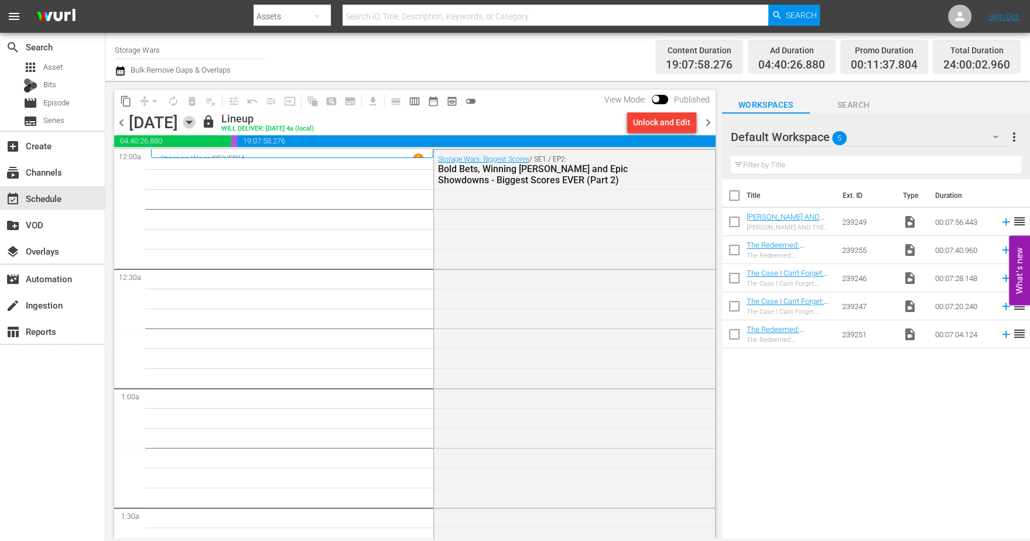
click at [191, 121] on icon "button" at bounding box center [188, 122] width 5 height 3
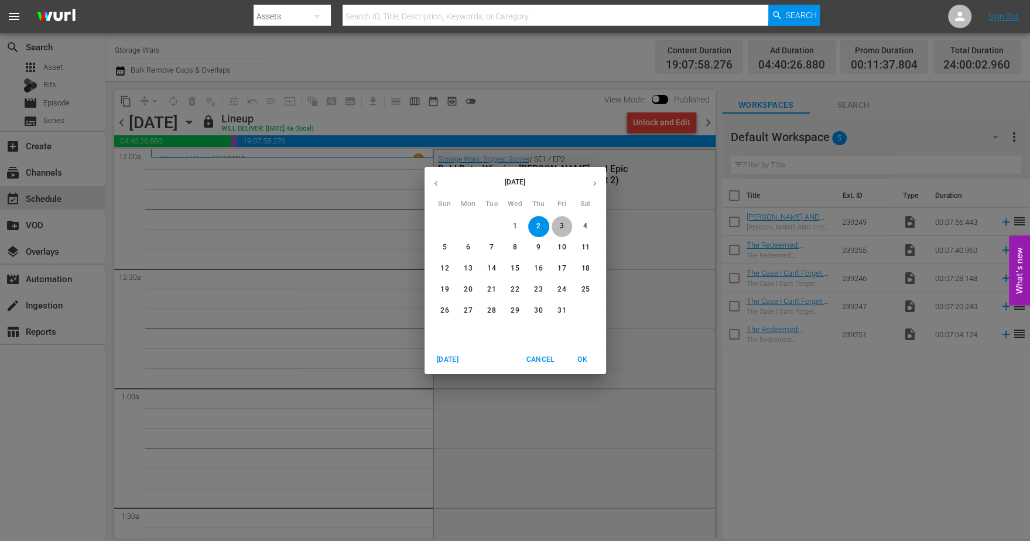
click at [562, 221] on p "3" at bounding box center [562, 226] width 4 height 10
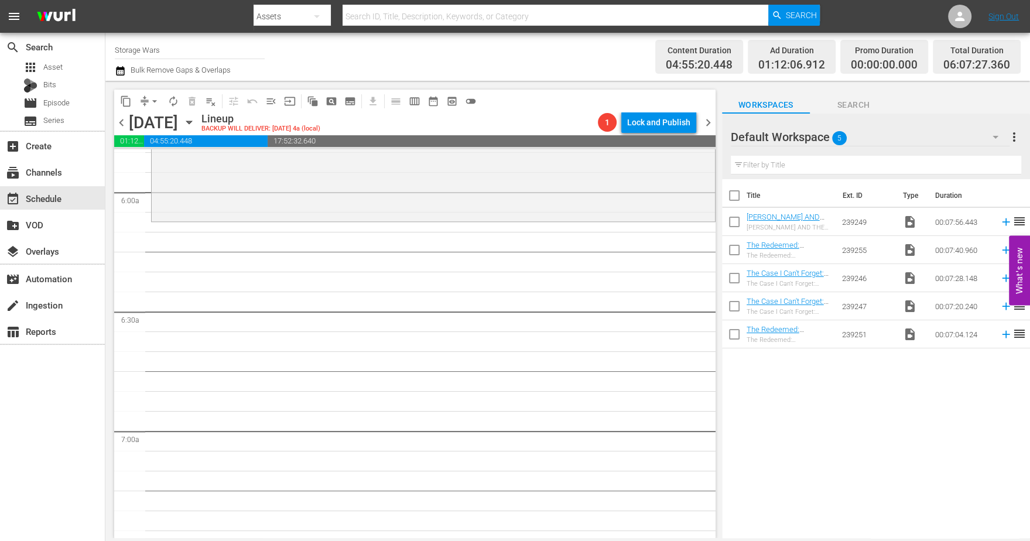
scroll to position [1244, 0]
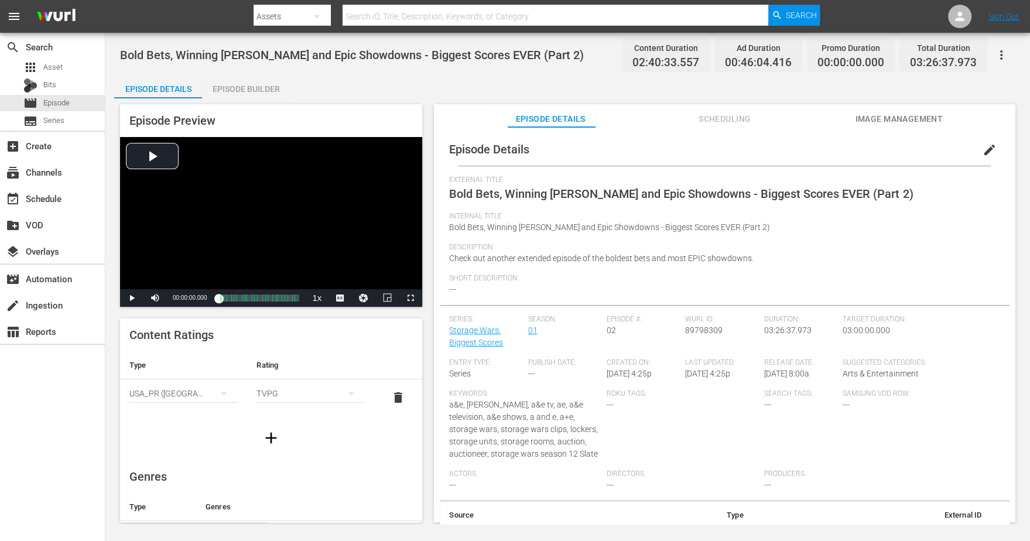
click at [258, 88] on div "Episode Builder" at bounding box center [246, 89] width 88 height 28
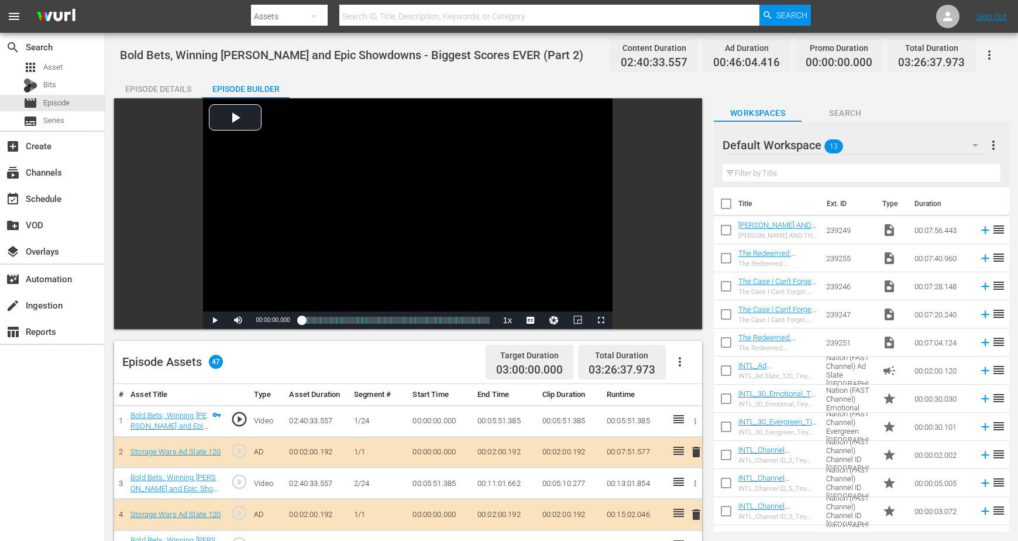
scroll to position [54, 0]
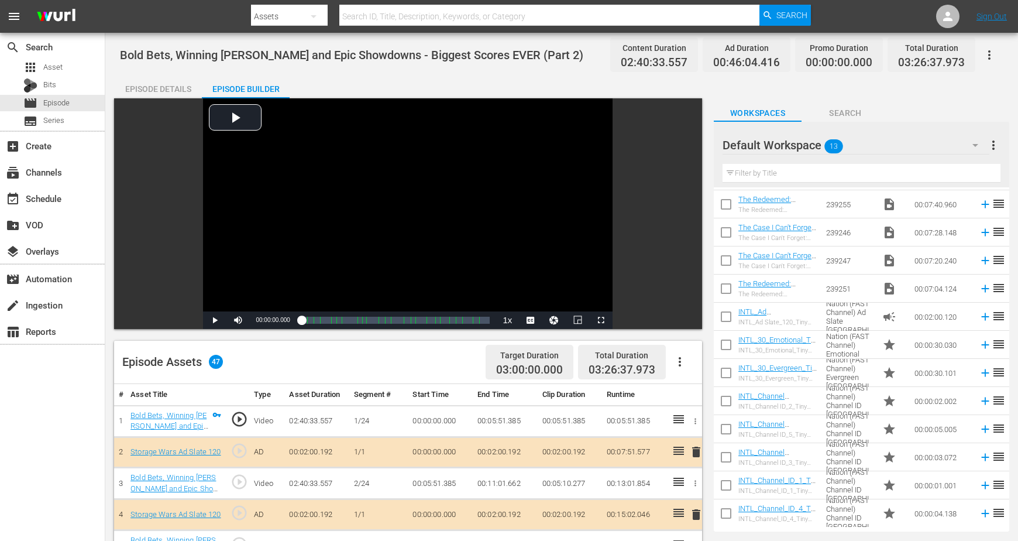
click at [823, 143] on icon "button" at bounding box center [976, 145] width 14 height 14
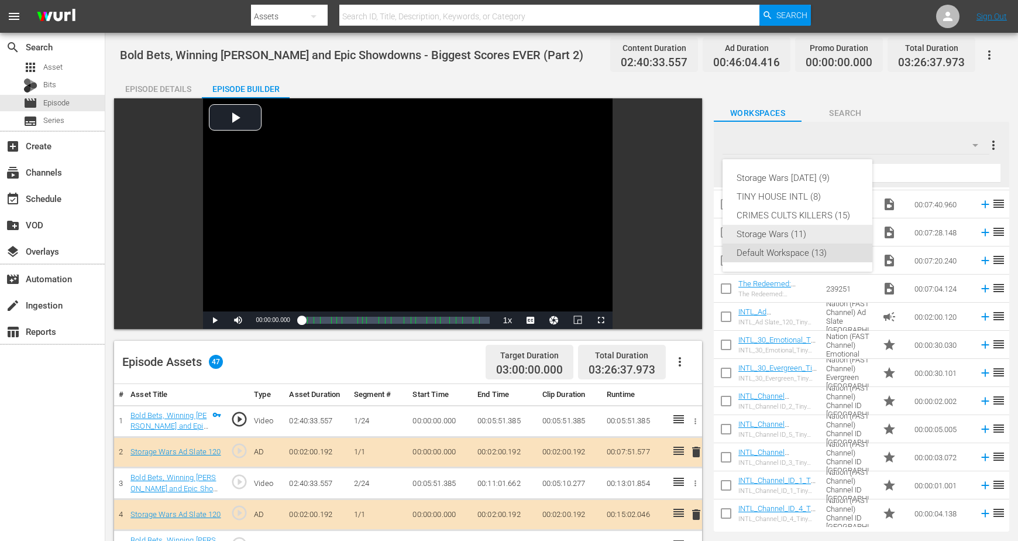
click at [789, 234] on div "Storage Wars (11)" at bounding box center [798, 234] width 122 height 19
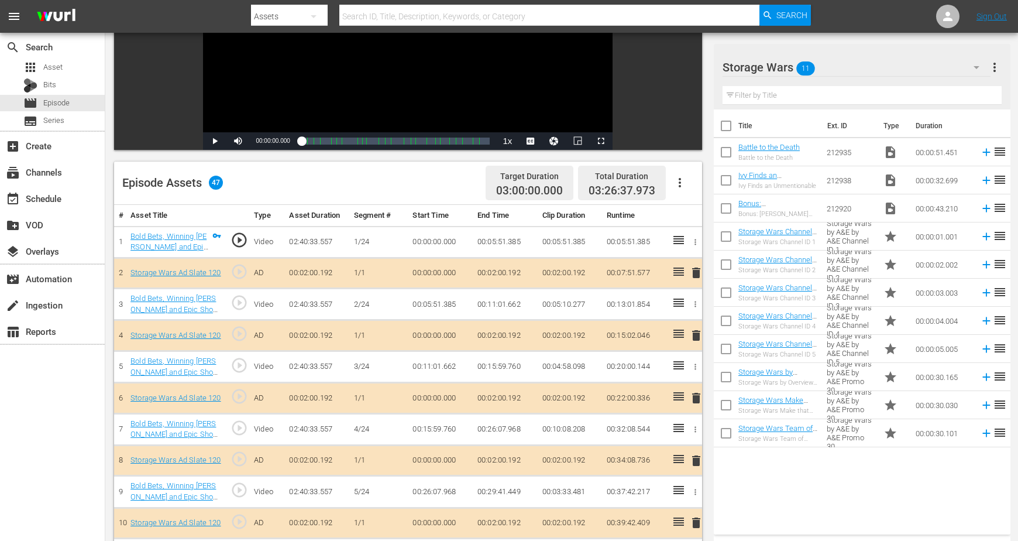
scroll to position [219, 0]
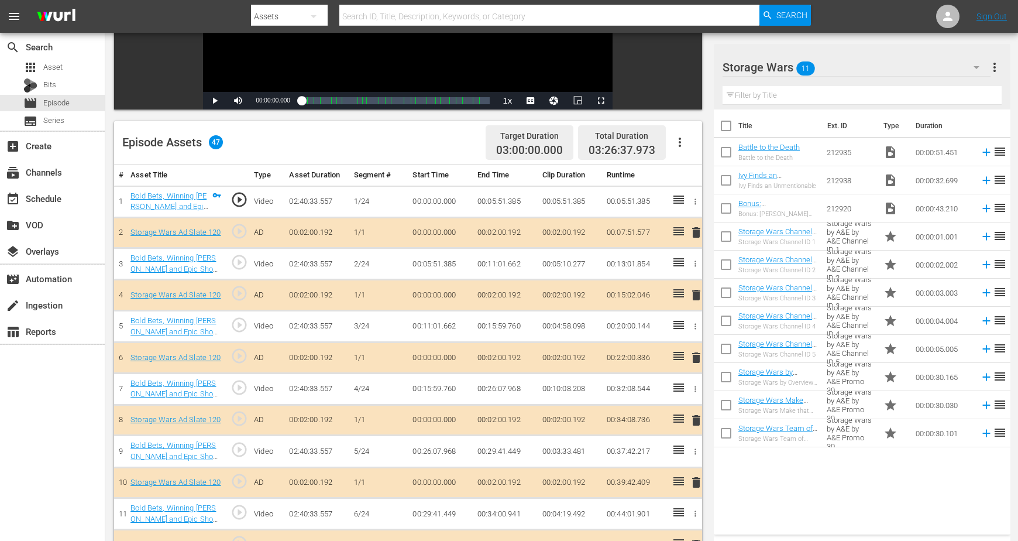
click at [696, 232] on span "delete" at bounding box center [696, 232] width 14 height 14
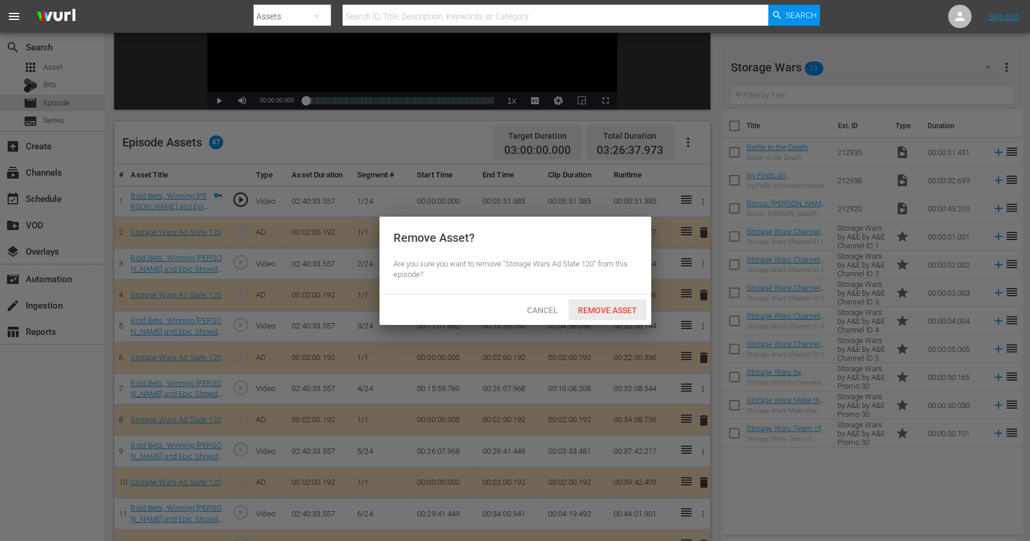
click at [602, 307] on span "Remove Asset" at bounding box center [607, 310] width 78 height 9
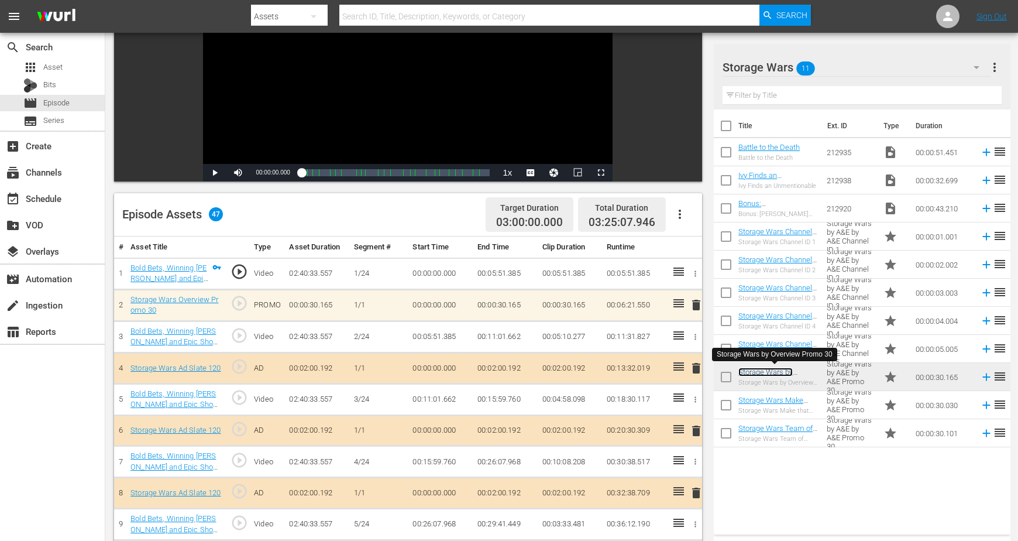
scroll to position [146, 0]
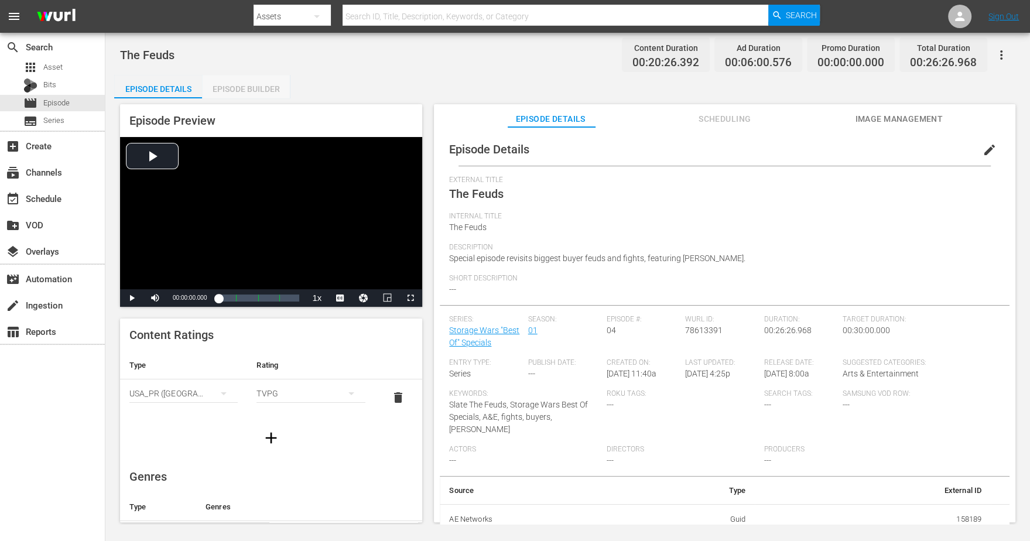
click at [243, 90] on div "Episode Builder" at bounding box center [246, 89] width 88 height 28
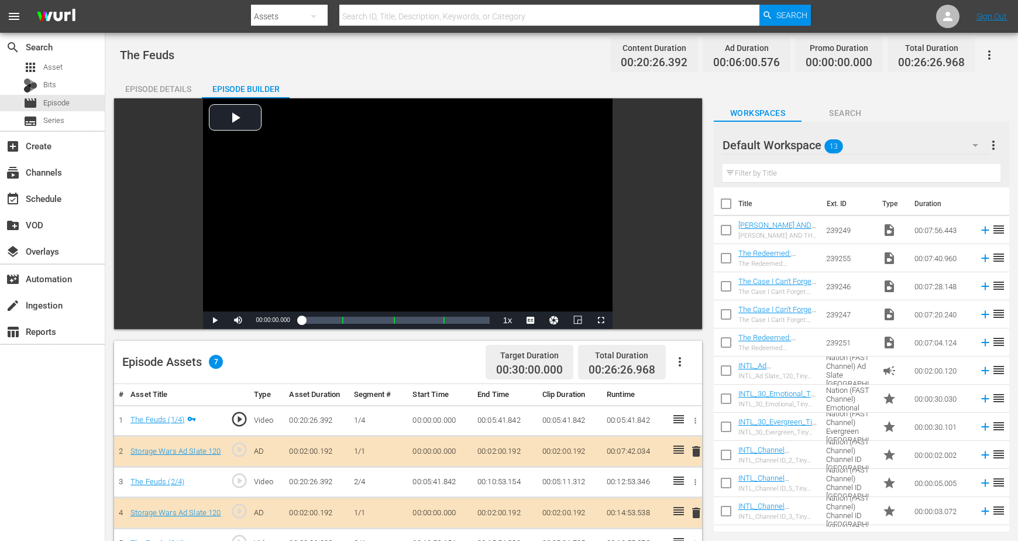
click at [823, 144] on icon "button" at bounding box center [976, 145] width 14 height 14
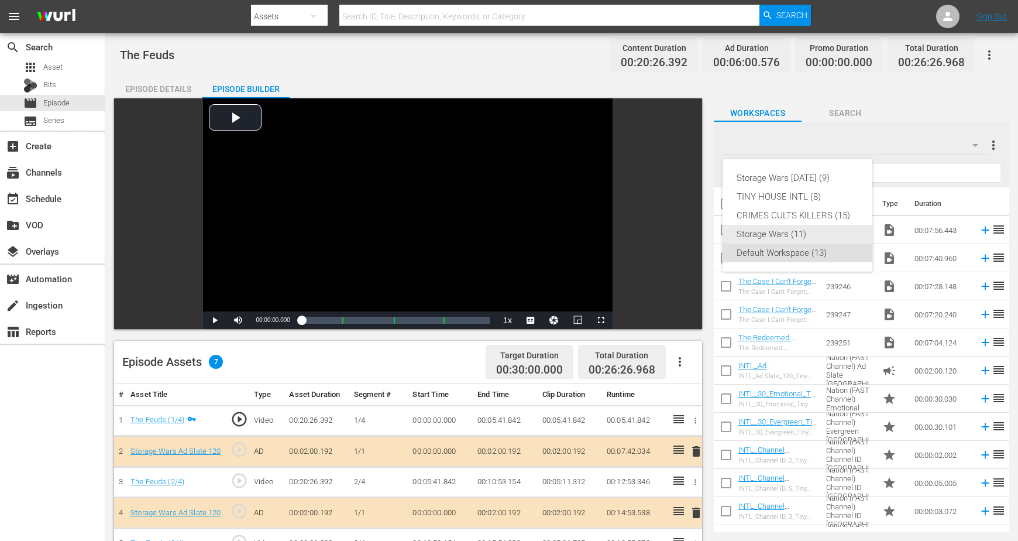
click at [738, 226] on div "Storage Wars (11)" at bounding box center [798, 234] width 122 height 19
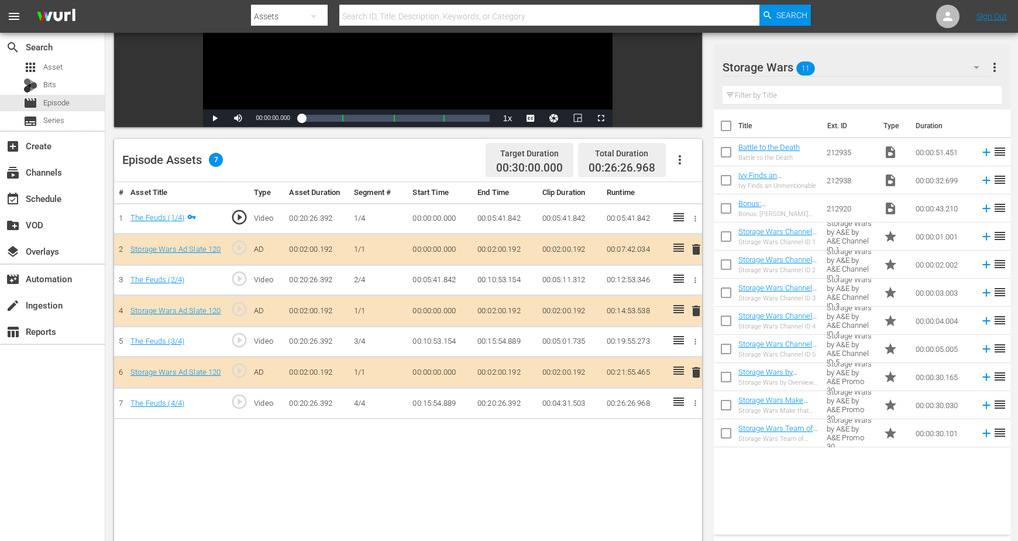
scroll to position [219, 0]
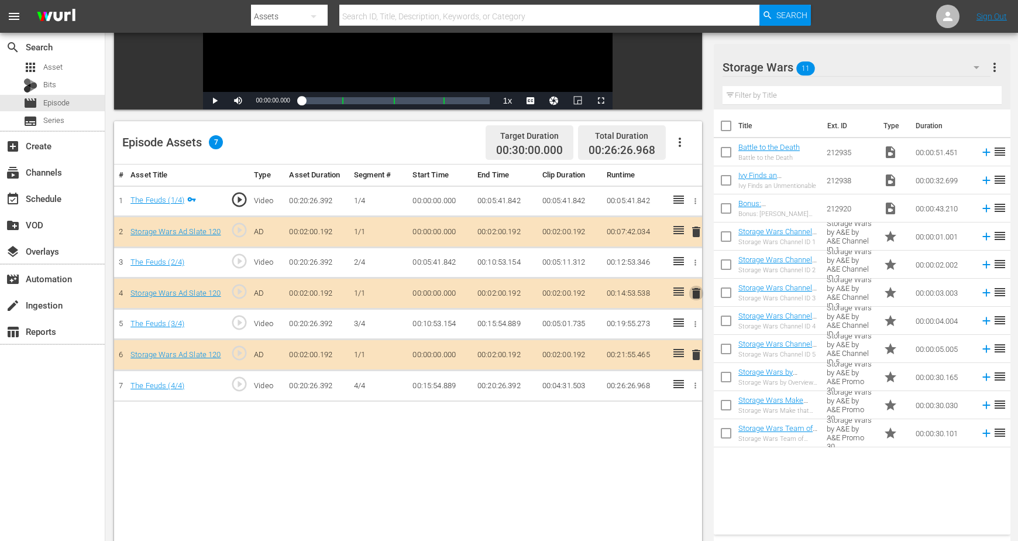
click at [692, 290] on span "delete" at bounding box center [696, 293] width 14 height 14
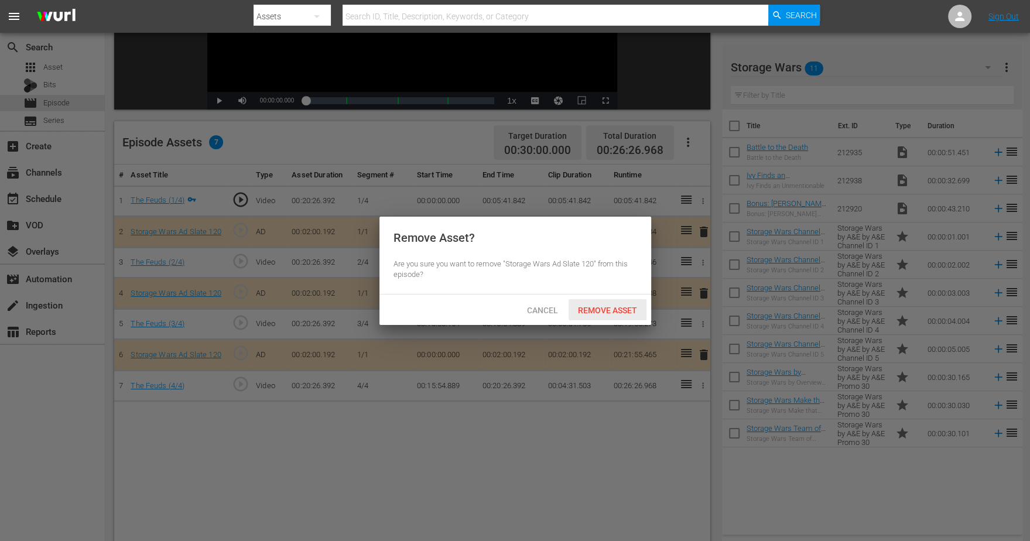
click at [598, 307] on span "Remove Asset" at bounding box center [607, 310] width 78 height 9
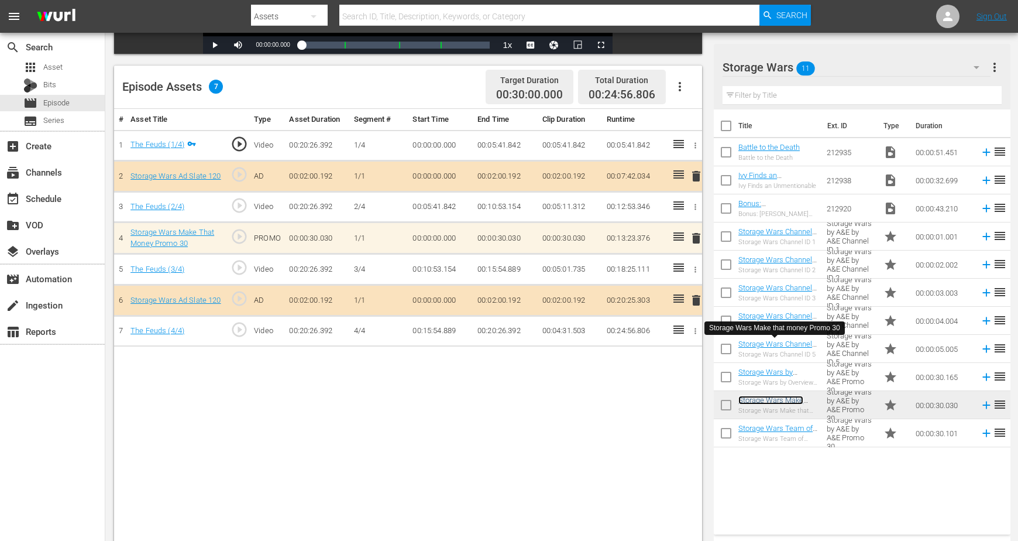
scroll to position [293, 0]
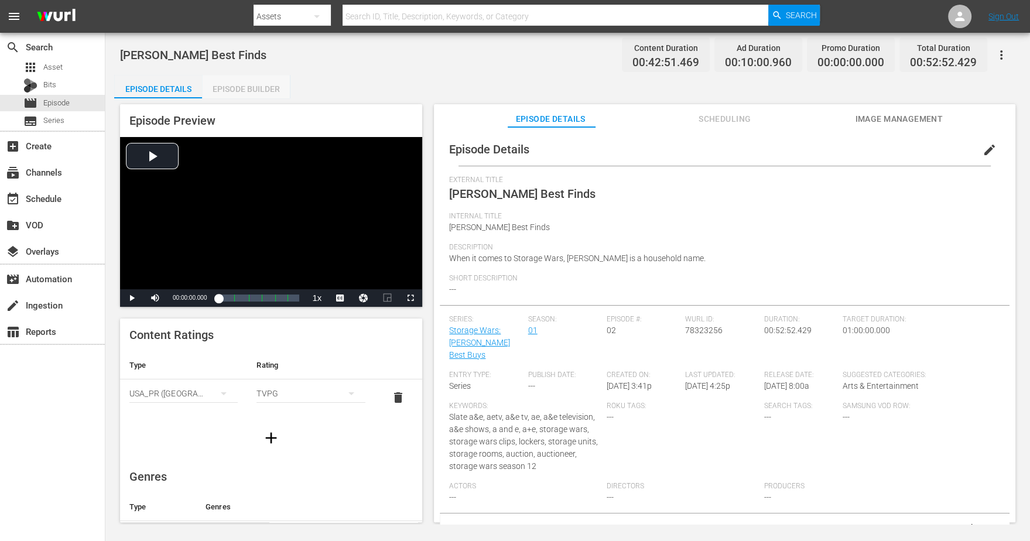
click at [228, 80] on div "Episode Builder" at bounding box center [246, 89] width 88 height 28
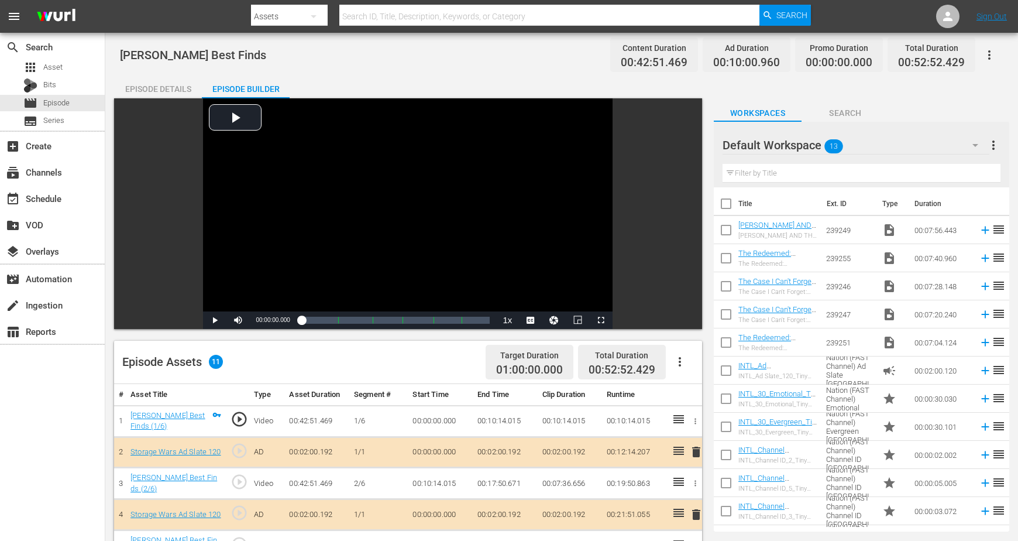
click at [823, 146] on icon "button" at bounding box center [976, 145] width 14 height 14
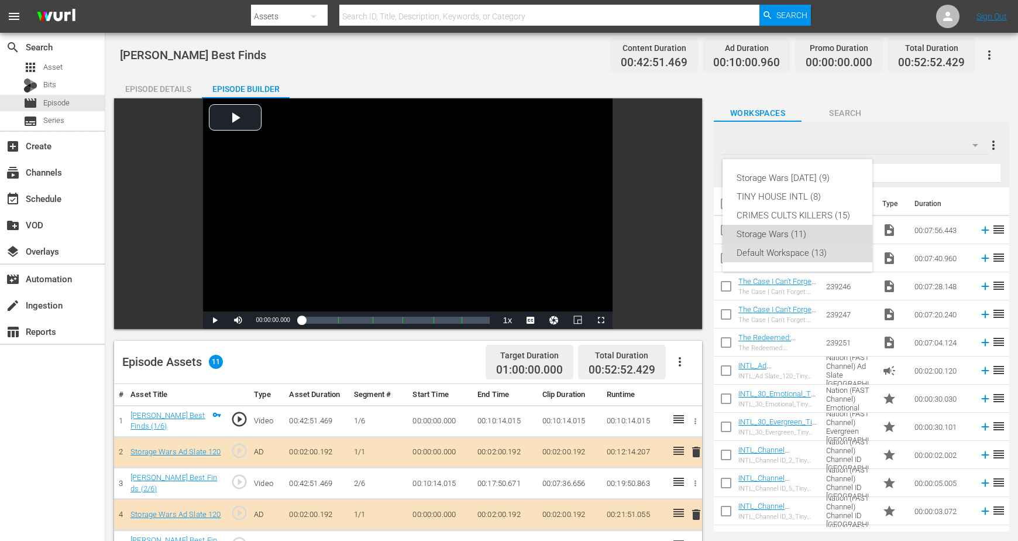
click at [780, 236] on div "Storage Wars (11)" at bounding box center [798, 234] width 122 height 19
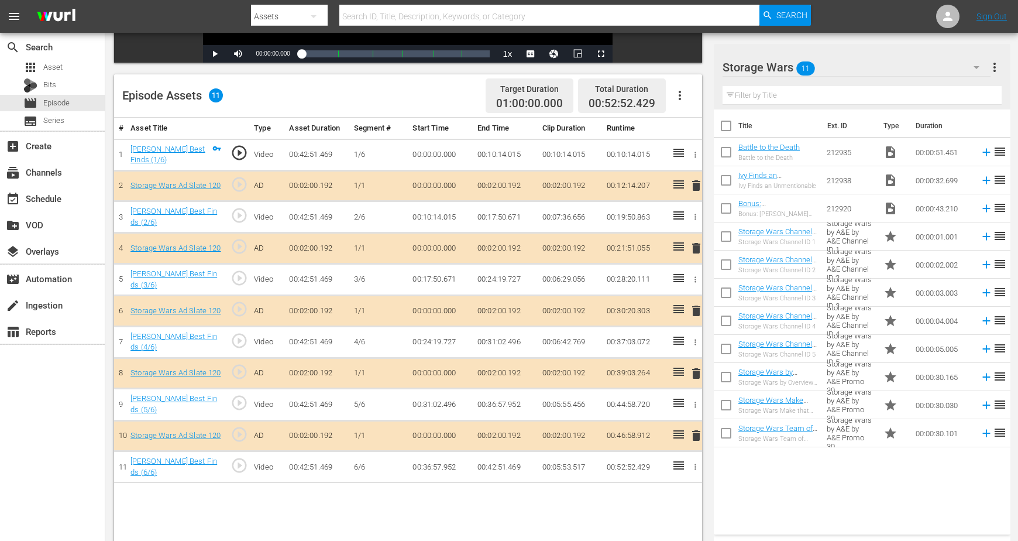
scroll to position [293, 0]
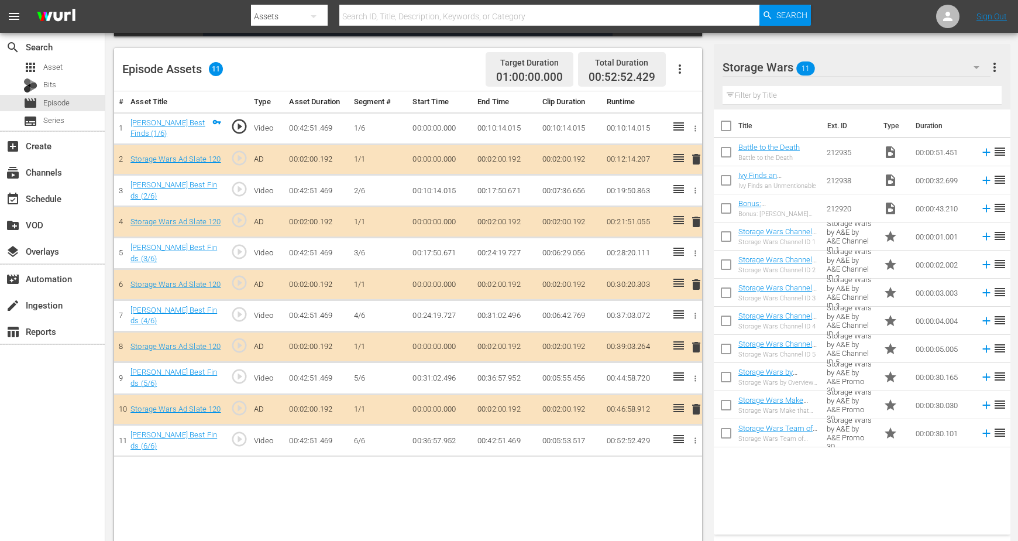
click at [696, 283] on span "delete" at bounding box center [696, 284] width 14 height 14
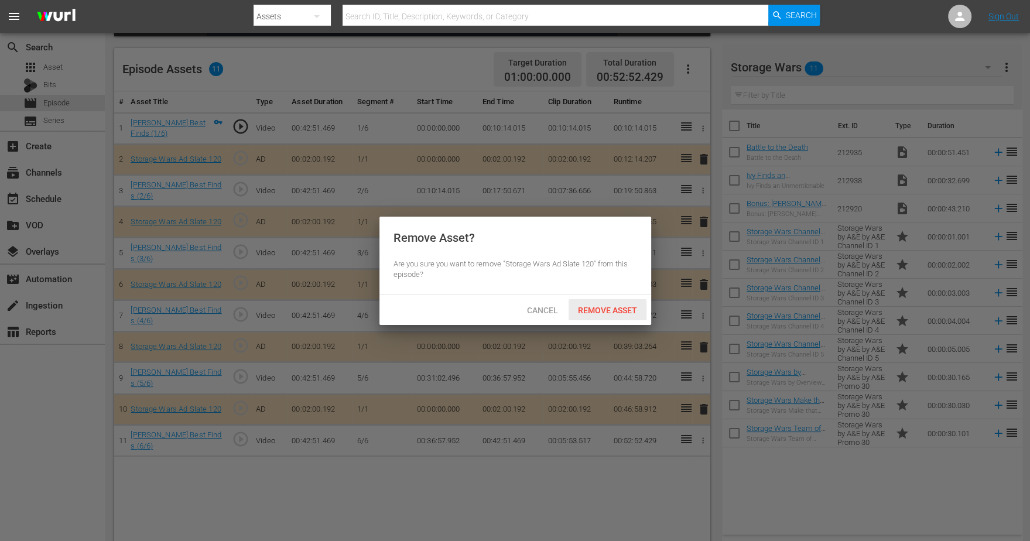
click at [605, 308] on span "Remove Asset" at bounding box center [607, 310] width 78 height 9
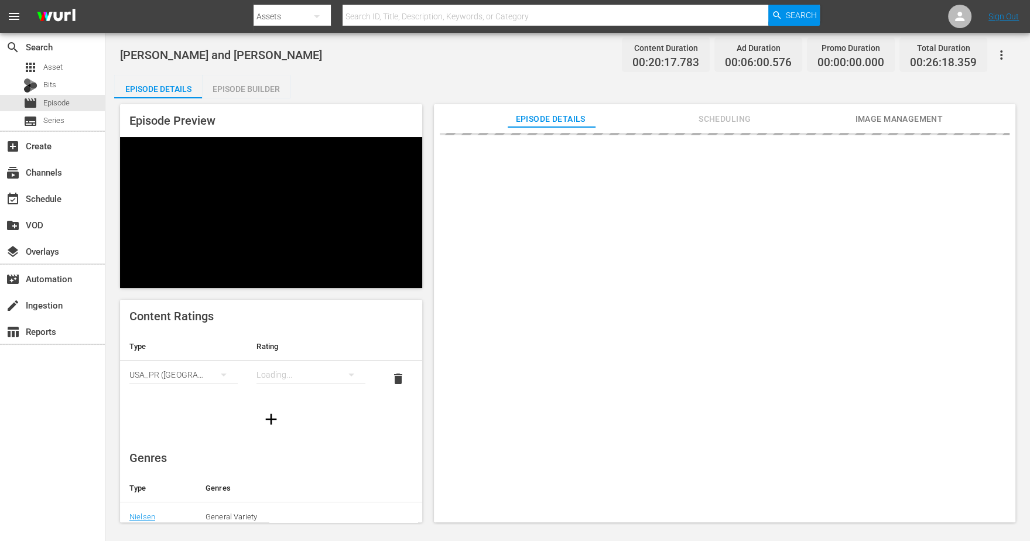
click at [252, 84] on div "Episode Builder" at bounding box center [246, 89] width 88 height 28
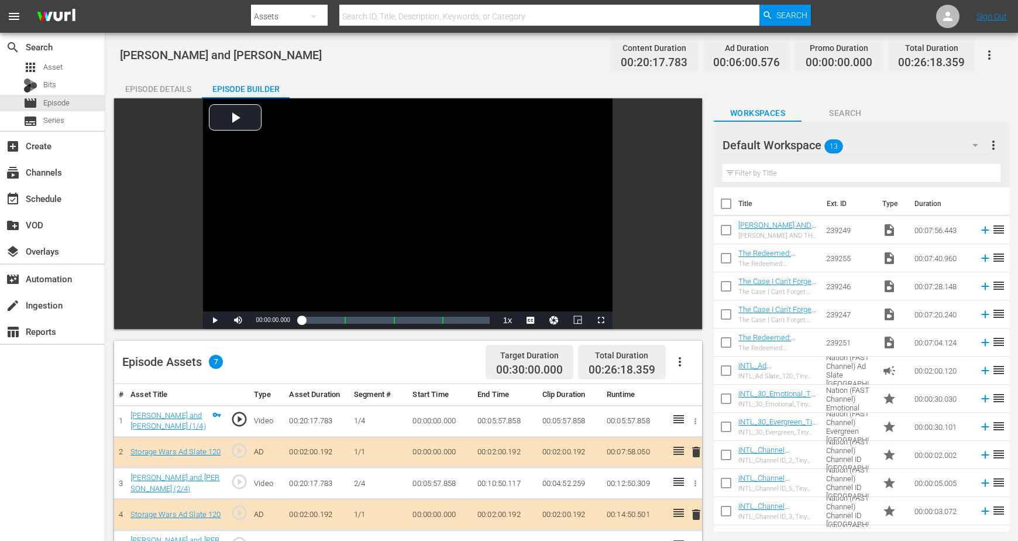
click at [823, 145] on icon "button" at bounding box center [976, 145] width 14 height 14
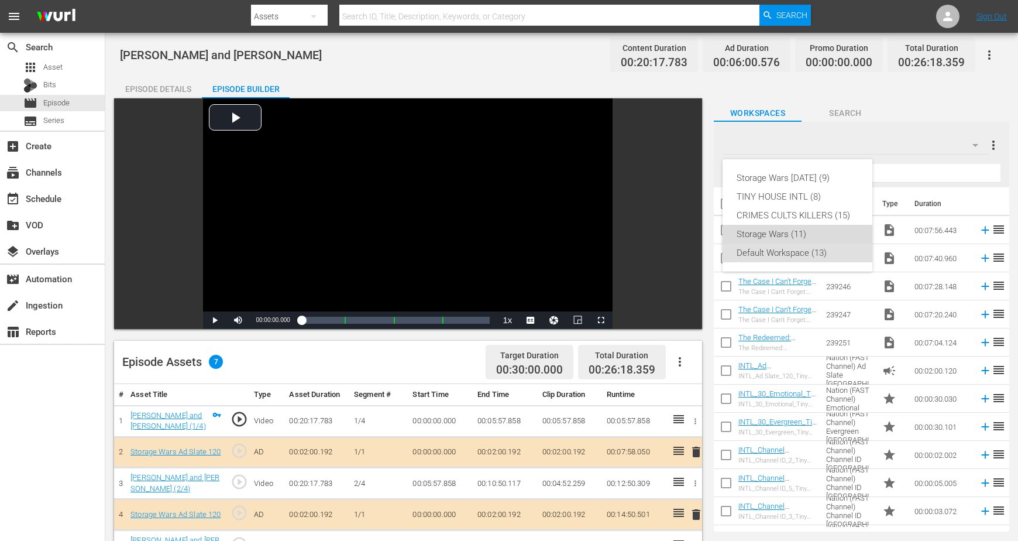
click at [767, 232] on div "Storage Wars (11)" at bounding box center [798, 234] width 122 height 19
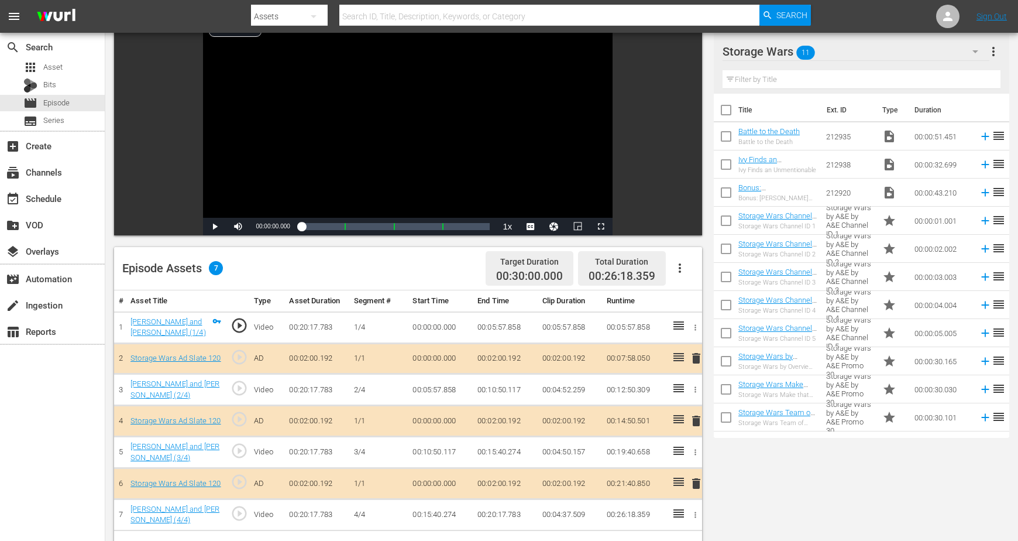
scroll to position [219, 0]
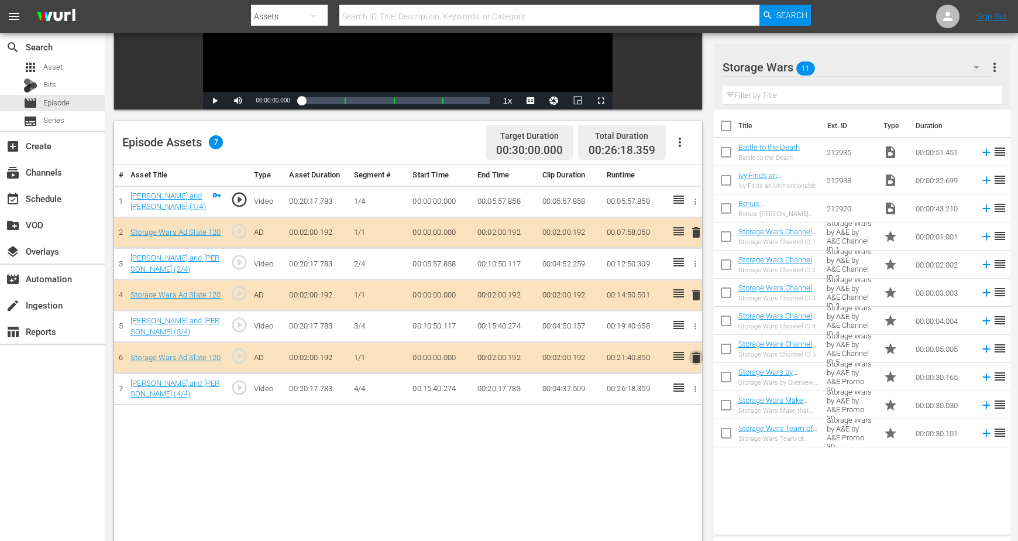
click at [698, 354] on span "delete" at bounding box center [696, 358] width 14 height 14
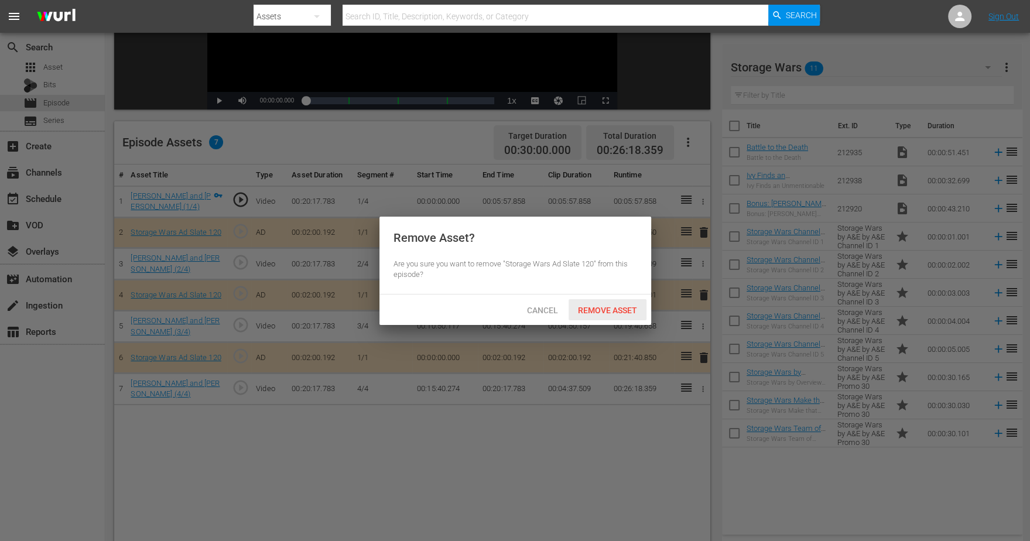
click at [608, 310] on span "Remove Asset" at bounding box center [607, 310] width 78 height 9
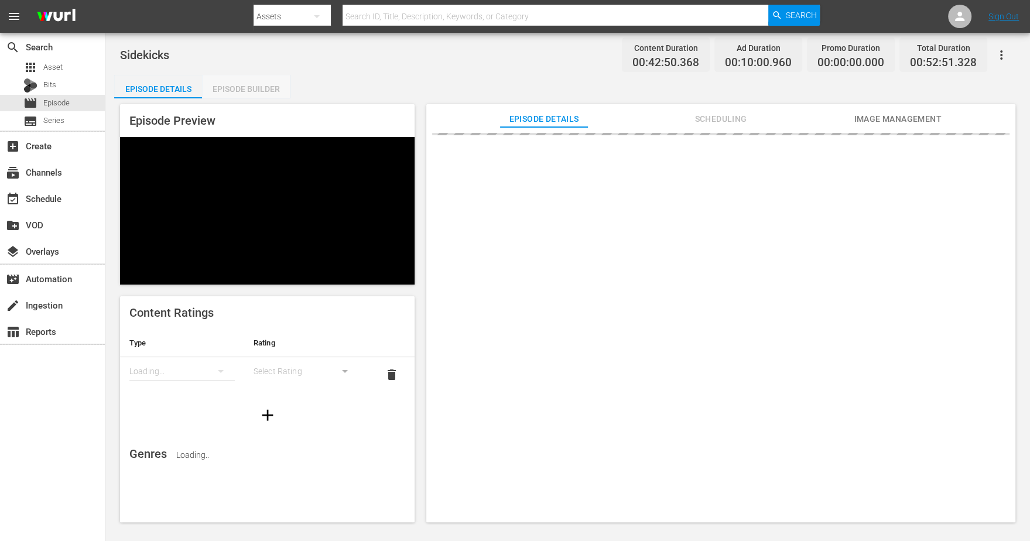
click at [236, 87] on div "Episode Builder" at bounding box center [246, 89] width 88 height 28
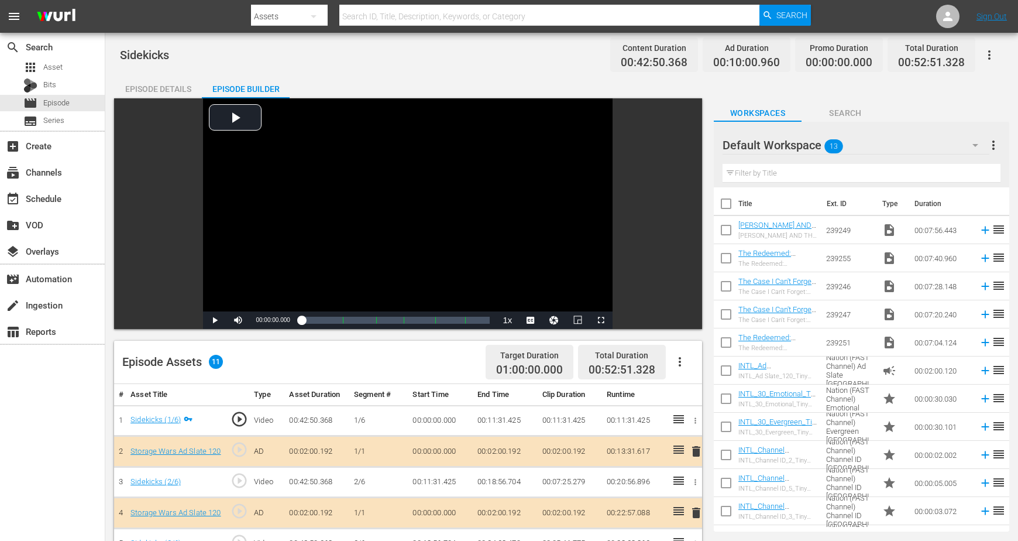
click at [823, 146] on icon "button" at bounding box center [976, 145] width 14 height 14
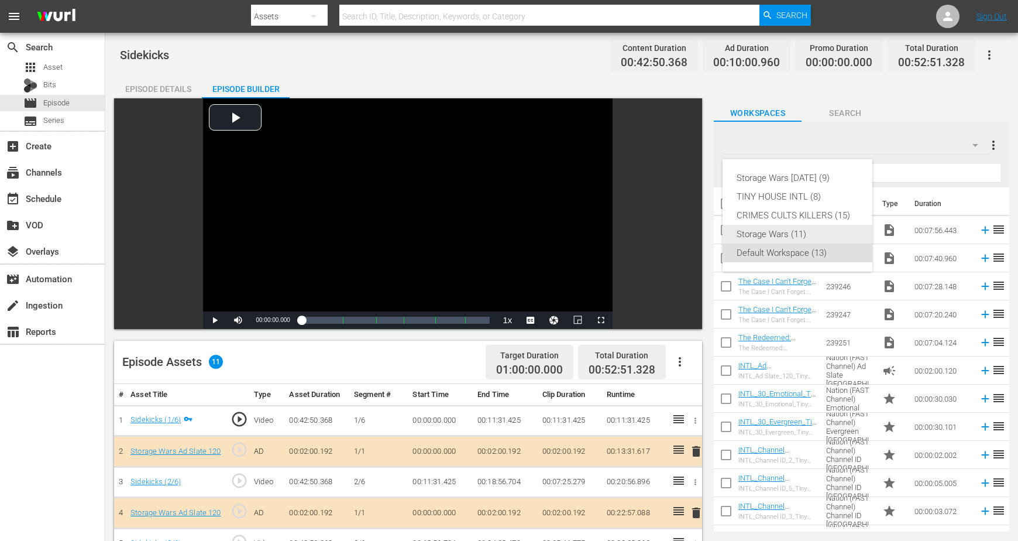
click at [763, 230] on div "Storage Wars (11)" at bounding box center [798, 234] width 122 height 19
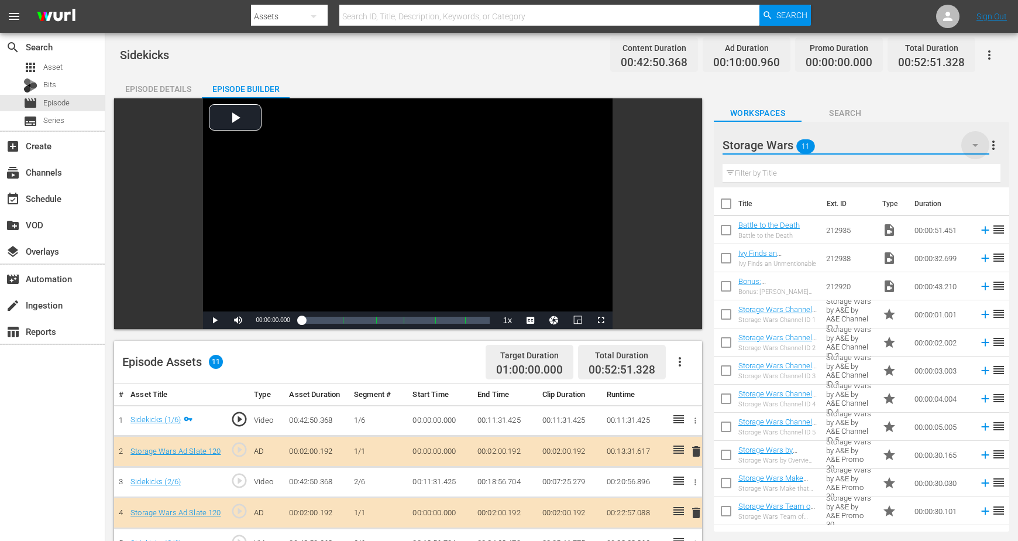
click at [823, 143] on icon "button" at bounding box center [976, 145] width 14 height 14
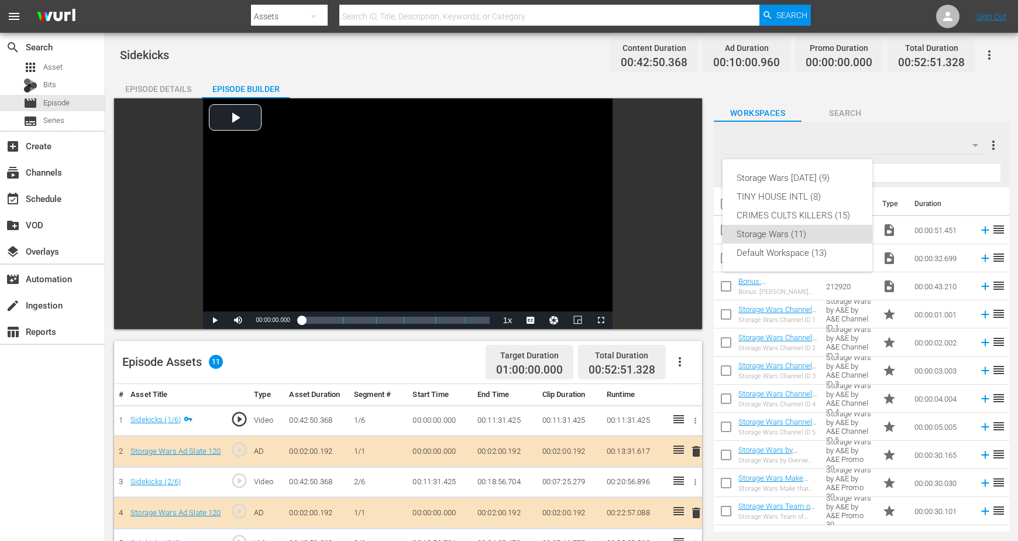
click at [773, 231] on div "Storage Wars (11)" at bounding box center [798, 234] width 122 height 19
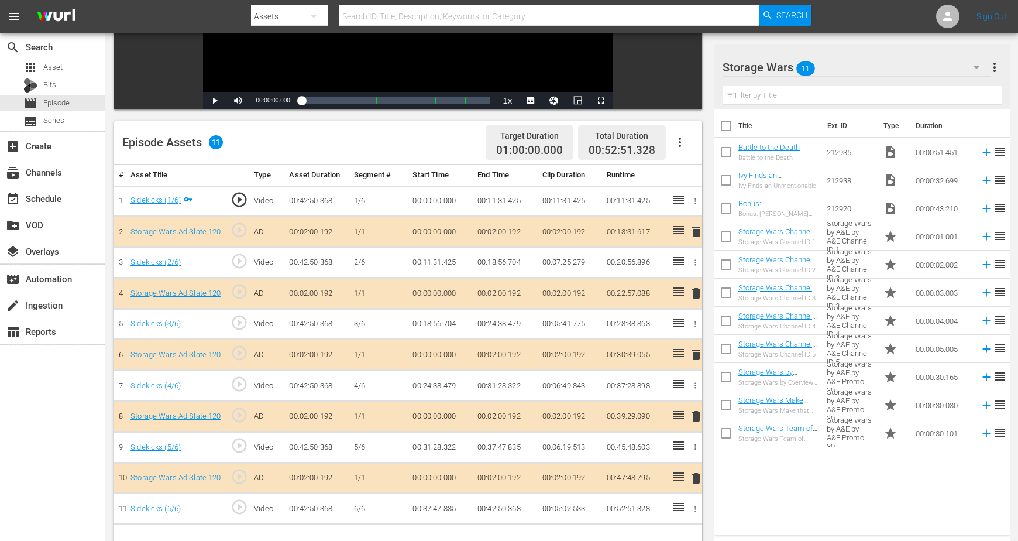
scroll to position [293, 0]
